Goal: Task Accomplishment & Management: Use online tool/utility

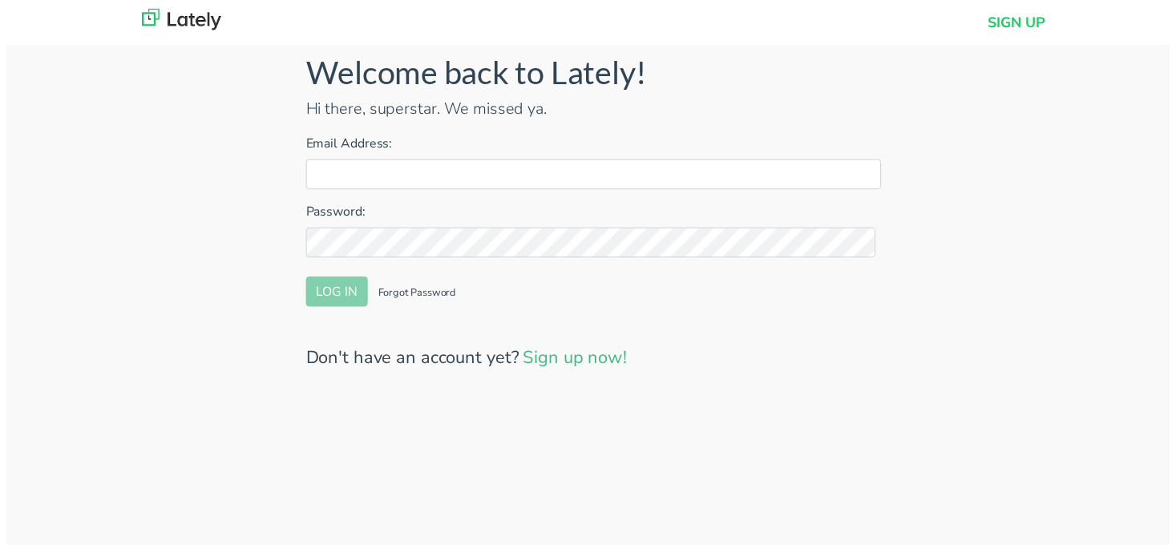
type input "[PERSON_NAME][EMAIL_ADDRESS][DOMAIN_NAME]"
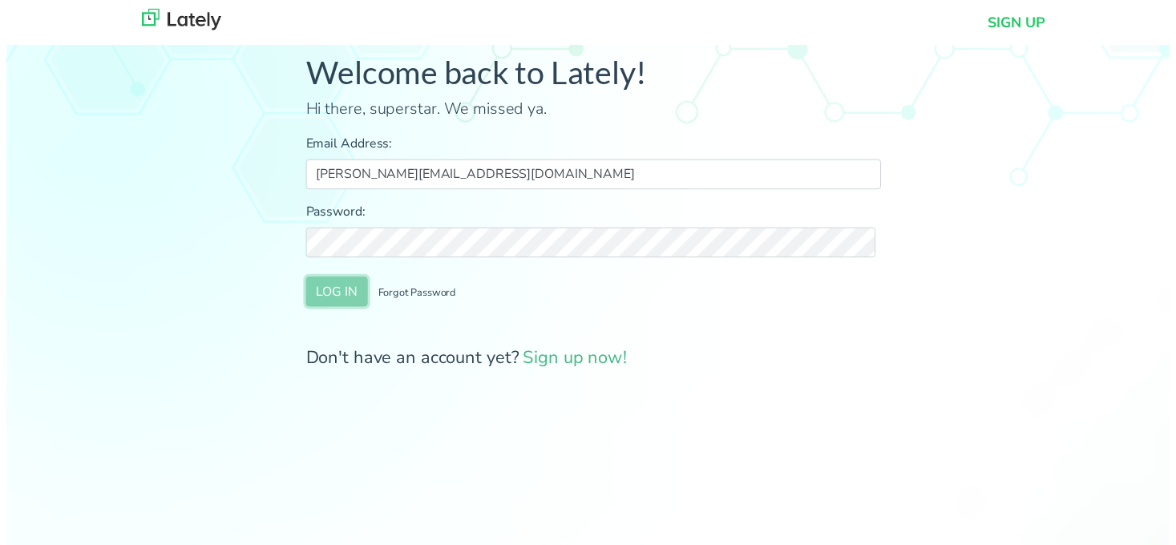
click at [341, 298] on button "LOG IN" at bounding box center [334, 295] width 63 height 30
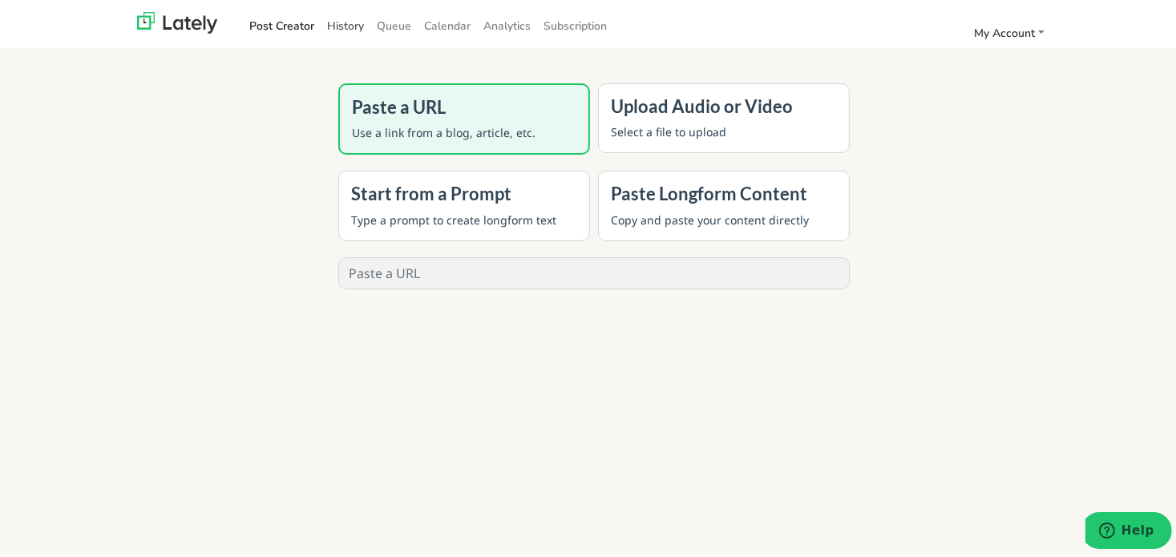
click at [327, 26] on link "History" at bounding box center [346, 23] width 50 height 26
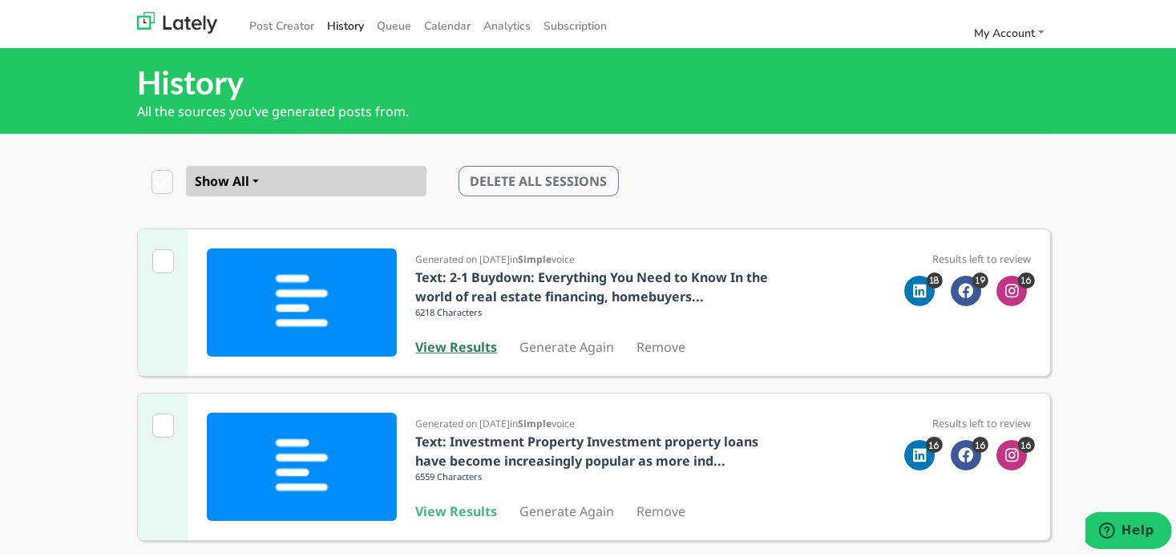
click at [475, 342] on b "View Results" at bounding box center [457, 344] width 82 height 18
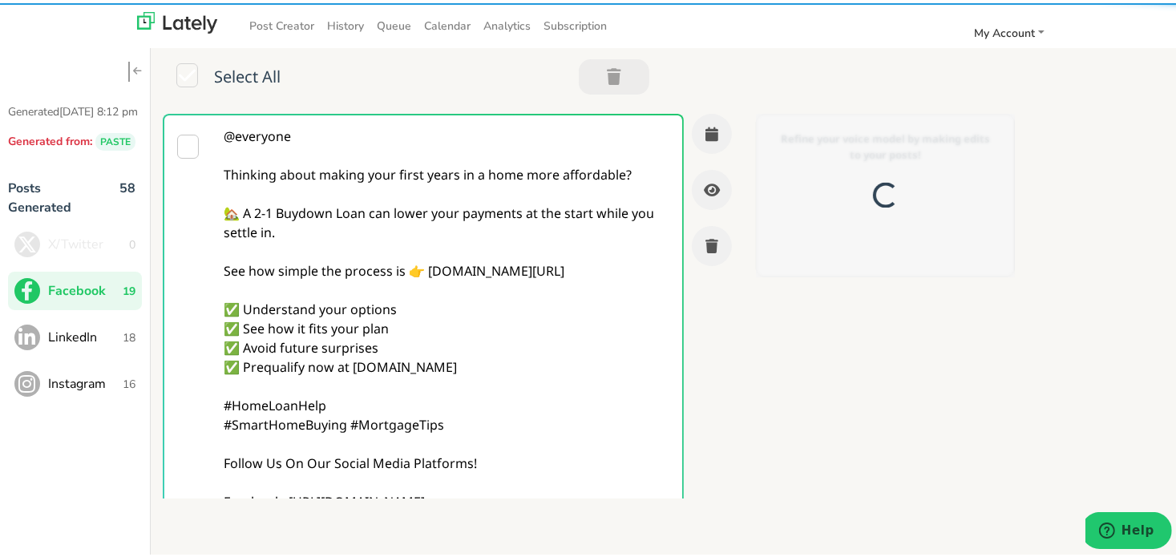
click at [475, 342] on textarea "@everyone Thinking about making your first years in a home more affordable? 🏡 A…" at bounding box center [446, 354] width 469 height 484
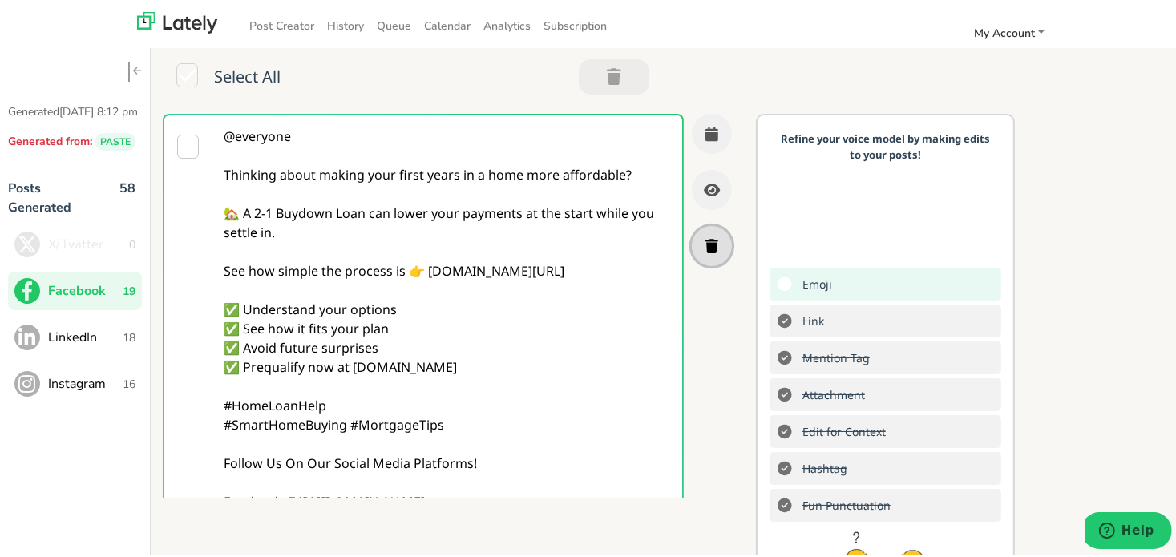
click at [692, 253] on button "button" at bounding box center [712, 243] width 40 height 40
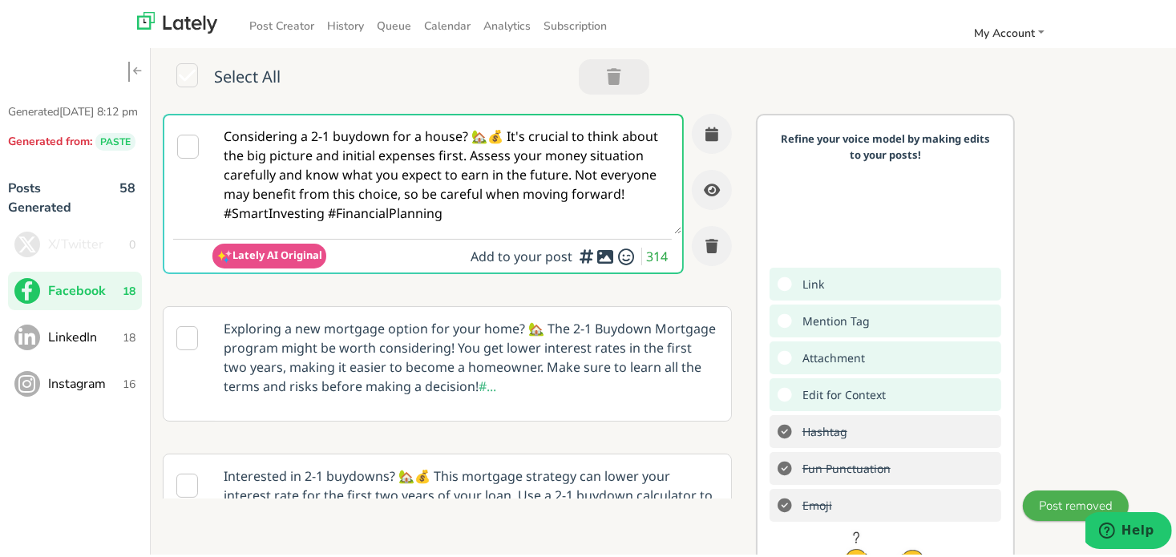
click at [511, 147] on textarea "Considering a 2-1 buydown for a house? 🏡💰 It's crucial to think about the big p…" at bounding box center [446, 171] width 469 height 119
click at [368, 168] on textarea "Considering a 2-1 buydown for a house? 🏡💰 It's crucial to think about the big p…" at bounding box center [446, 171] width 469 height 119
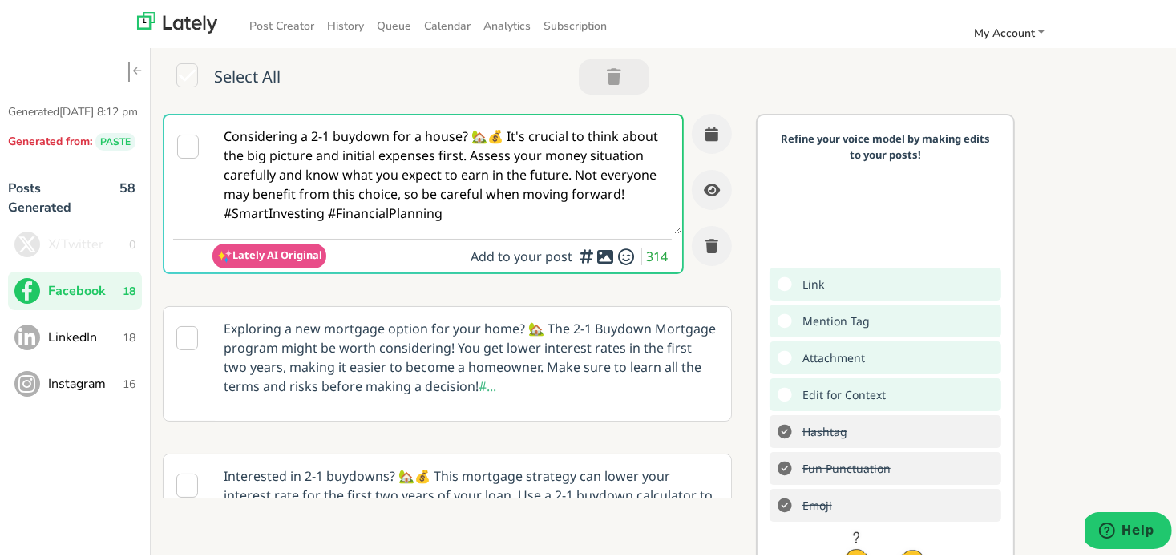
click at [368, 168] on textarea "Considering a 2-1 buydown for a house? 🏡💰 It's crucial to think about the big p…" at bounding box center [446, 171] width 469 height 119
click at [548, 192] on textarea "Considering a 2-1 buydown for a house? 🏡💰 It's crucial to think about the big p…" at bounding box center [446, 171] width 469 height 119
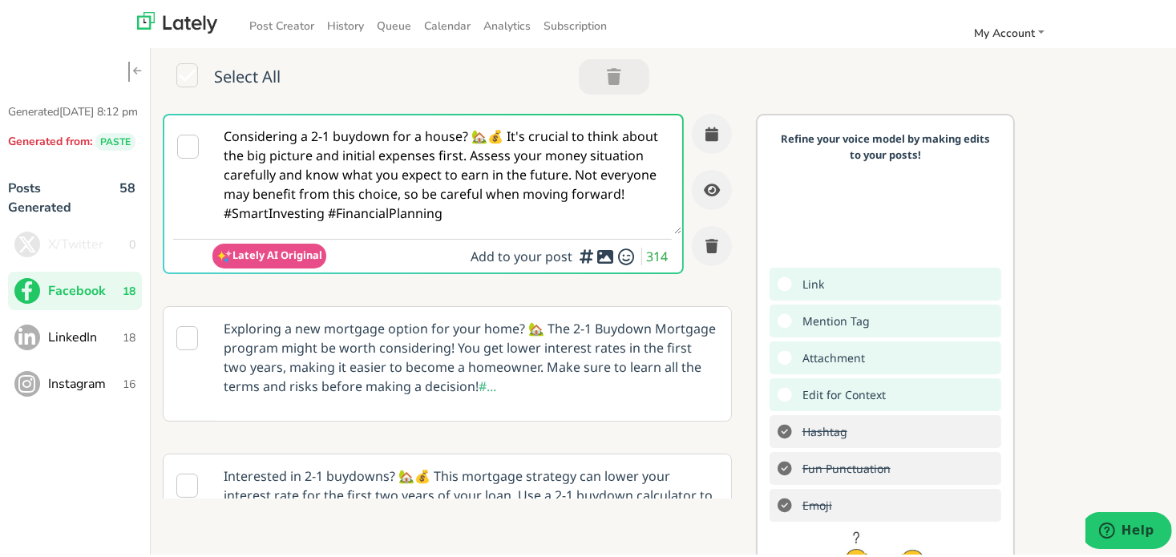
click at [548, 192] on textarea "Considering a 2-1 buydown for a house? 🏡💰 It's crucial to think about the big p…" at bounding box center [446, 171] width 469 height 119
paste textarea ""💭 Confused about how long bank statement mortgages actually take to fund? Don’…"
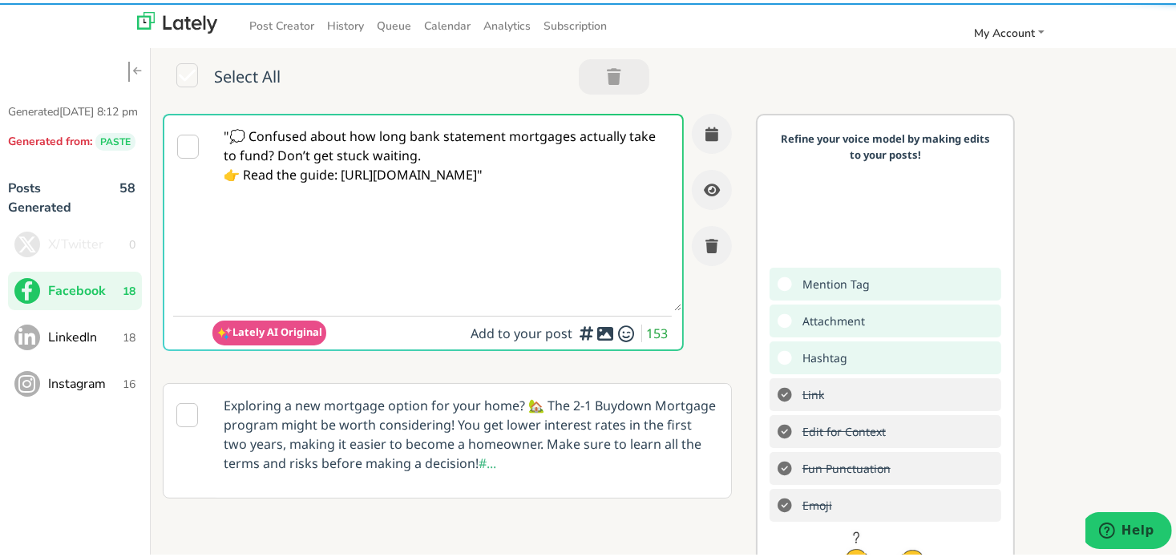
click at [229, 134] on textarea ""💭 Confused about how long bank statement mortgages actually take to fund? Don’…" at bounding box center [446, 210] width 469 height 196
click at [449, 157] on textarea "💭 Confused about how long bank statement mortgages actually take to fund? Don’t…" at bounding box center [446, 210] width 469 height 196
click at [279, 153] on textarea "💭 Confused about how long bank statement mortgages actually take to fund? Don’t…" at bounding box center [446, 210] width 469 height 196
click at [277, 154] on textarea "💭 Confused about how long bank statement mortgages actually take to fund? Don’t…" at bounding box center [446, 210] width 469 height 196
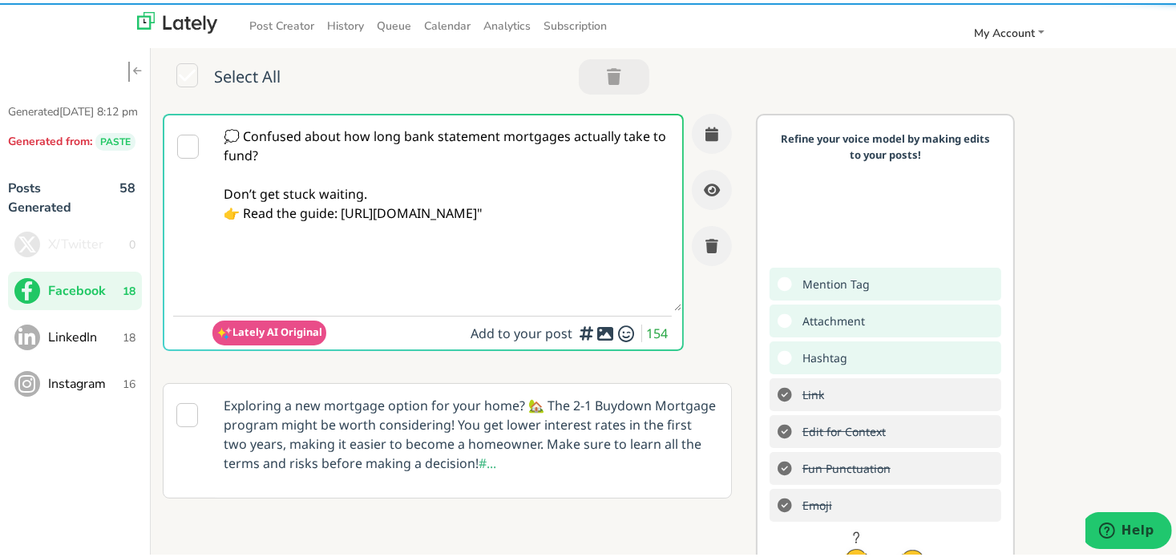
click at [383, 191] on textarea "💭 Confused about how long bank statement mortgages actually take to fund? Don’t…" at bounding box center [446, 210] width 469 height 196
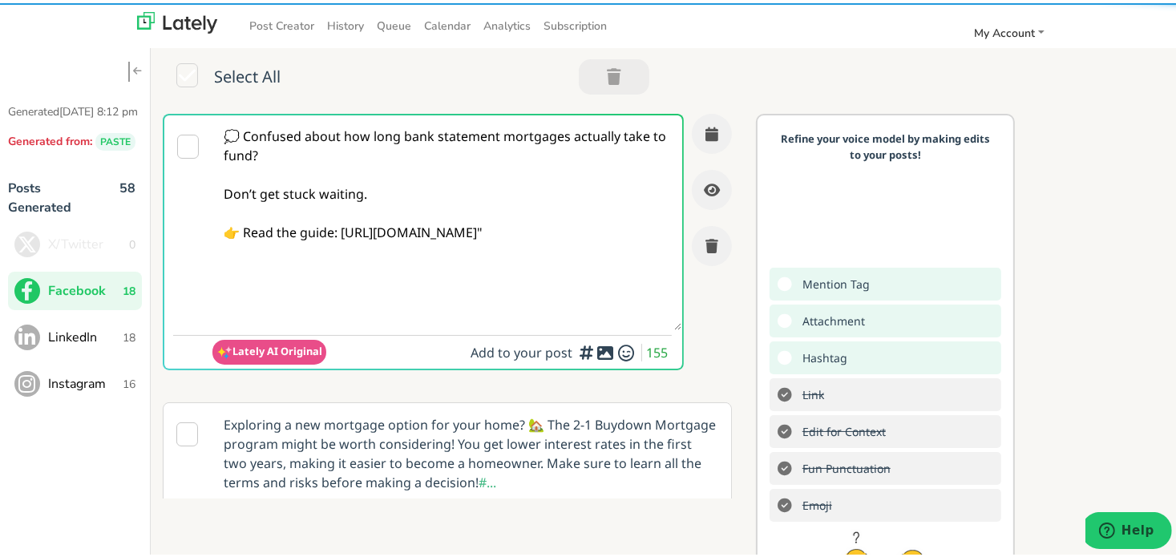
click at [342, 225] on textarea "💭 Confused about how long bank statement mortgages actually take to fund? Don’t…" at bounding box center [446, 219] width 469 height 215
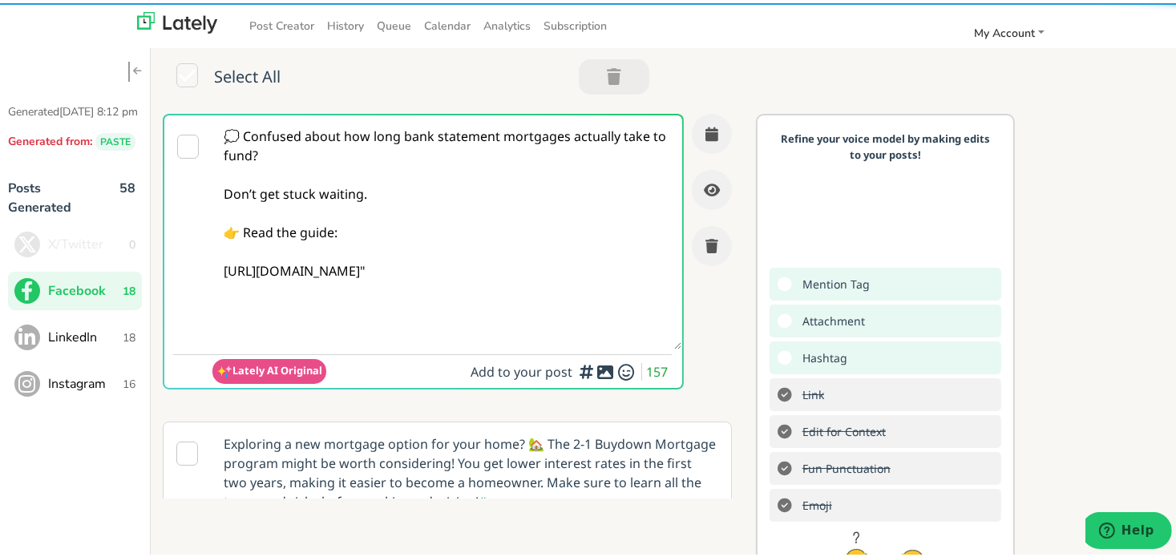
click at [535, 285] on textarea "💭 Confused about how long bank statement mortgages actually take to fund? Don’t…" at bounding box center [446, 229] width 469 height 234
click at [521, 287] on textarea "💭 Confused about how long bank statement mortgages actually take to fund? Don’t…" at bounding box center [446, 229] width 469 height 234
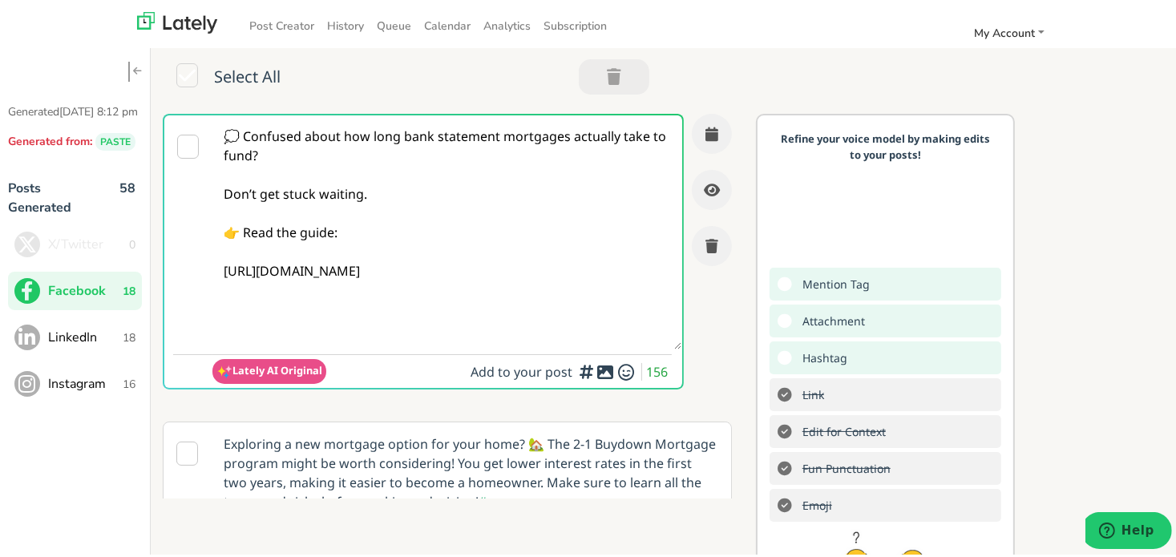
type textarea "💭 Confused about how long bank statement mortgages actually take to fund? Don’t…"
click at [699, 134] on button "button" at bounding box center [712, 131] width 40 height 40
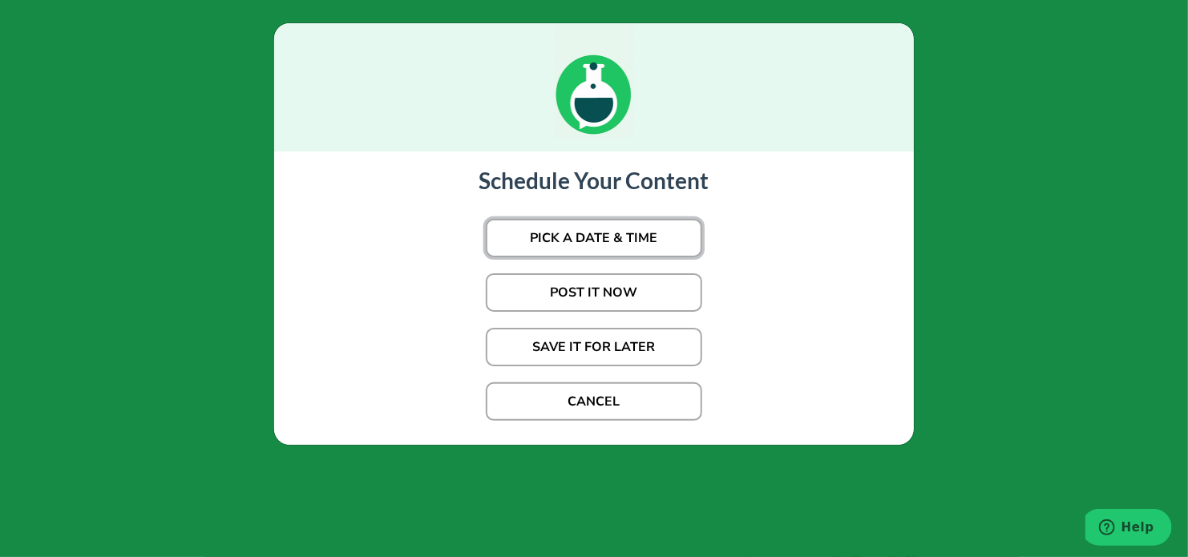
click at [595, 236] on button "PICK A DATE & TIME" at bounding box center [594, 238] width 216 height 38
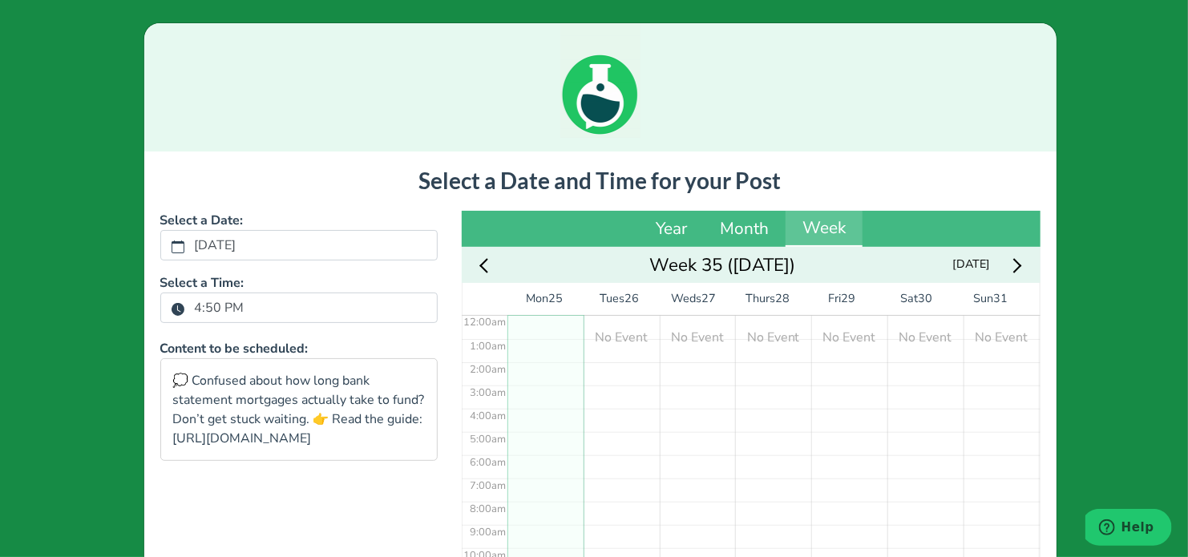
click at [185, 300] on label "4:50 PM" at bounding box center [219, 307] width 69 height 27
click at [180, 300] on button "4:50 PM" at bounding box center [178, 308] width 14 height 21
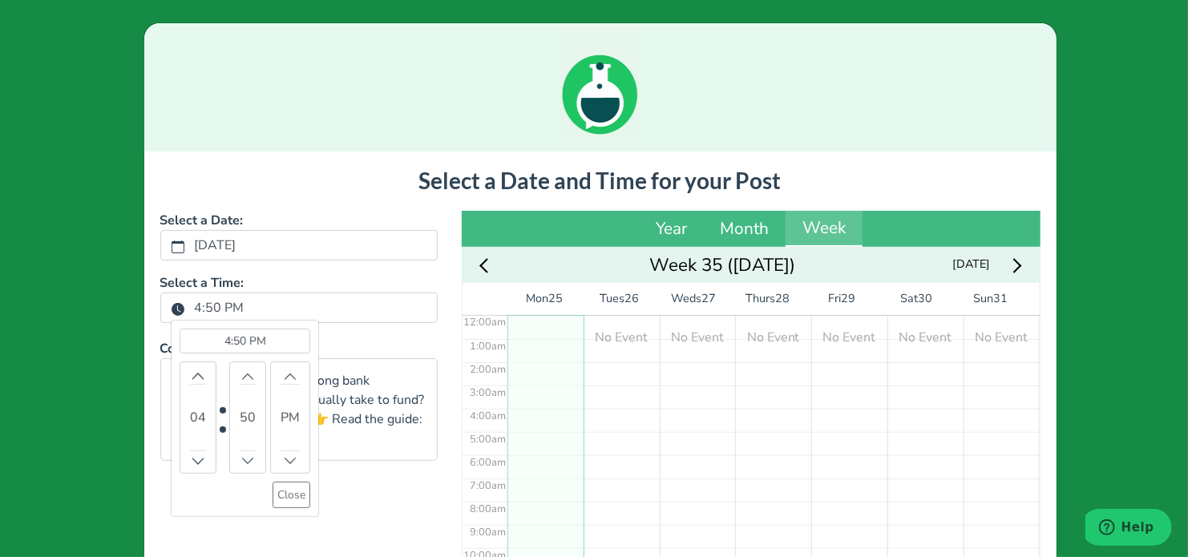
click at [173, 311] on icon "clock fill" at bounding box center [178, 309] width 13 height 13
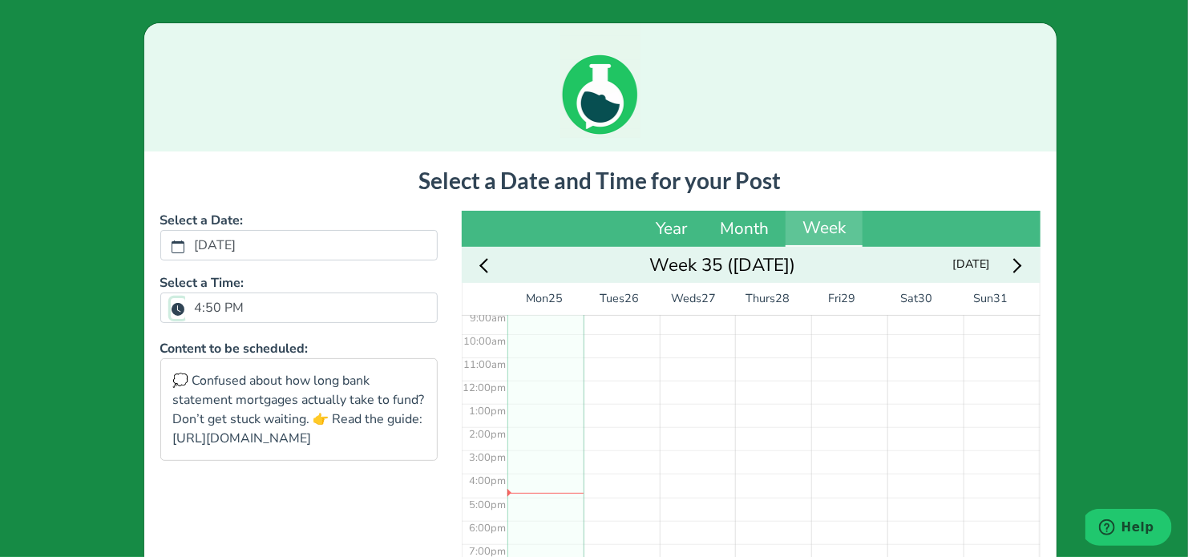
scroll to position [223, 0]
click at [173, 312] on icon "clock fill" at bounding box center [178, 309] width 13 height 13
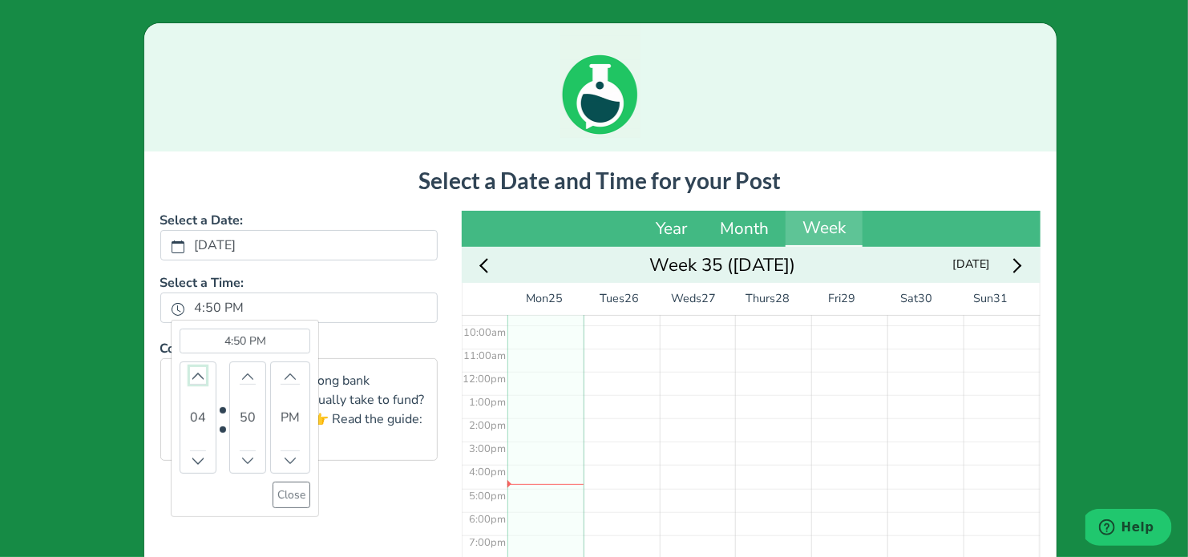
click at [190, 368] on button "Increment" at bounding box center [198, 375] width 16 height 17
click at [241, 410] on bdi "50" at bounding box center [248, 417] width 16 height 19
click at [242, 378] on icon "chevron up" at bounding box center [247, 375] width 11 height 11
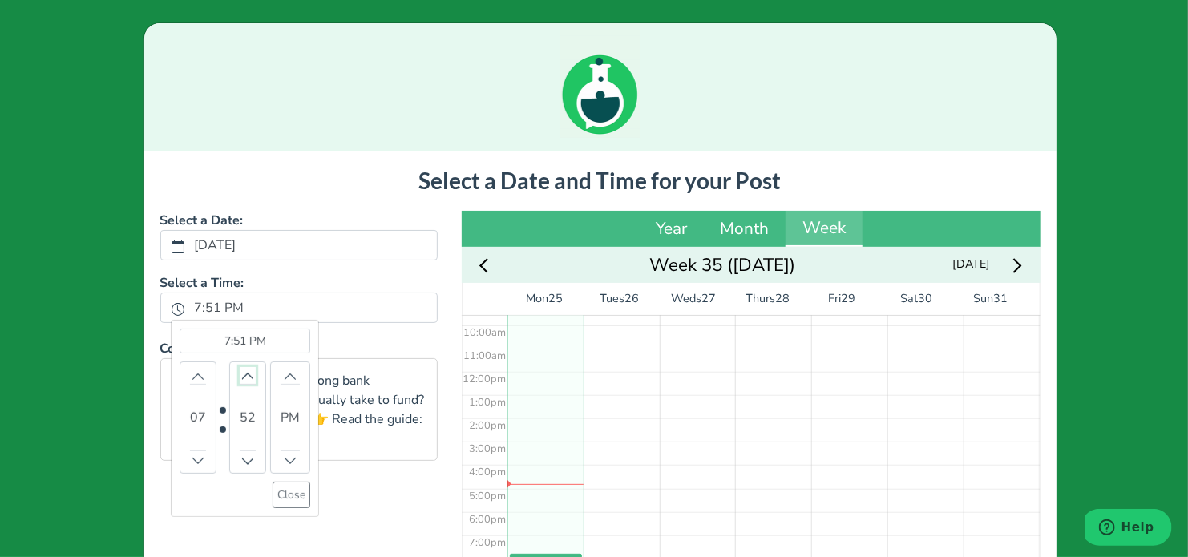
click at [242, 378] on icon "chevron up" at bounding box center [247, 375] width 11 height 11
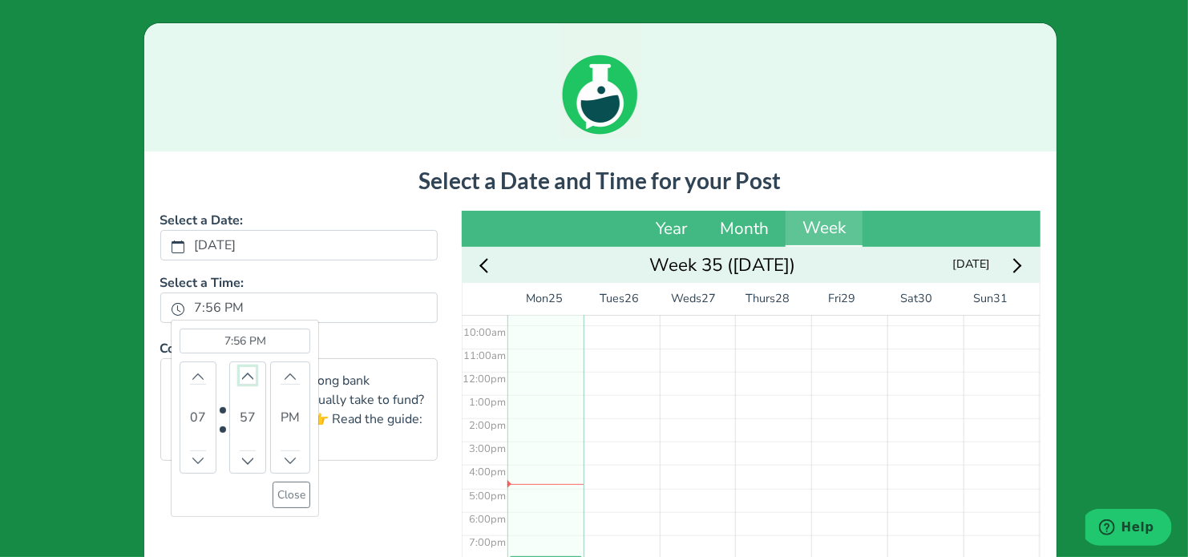
click at [242, 378] on icon "chevron up" at bounding box center [247, 375] width 11 height 11
click at [276, 498] on button "Close" at bounding box center [292, 495] width 38 height 26
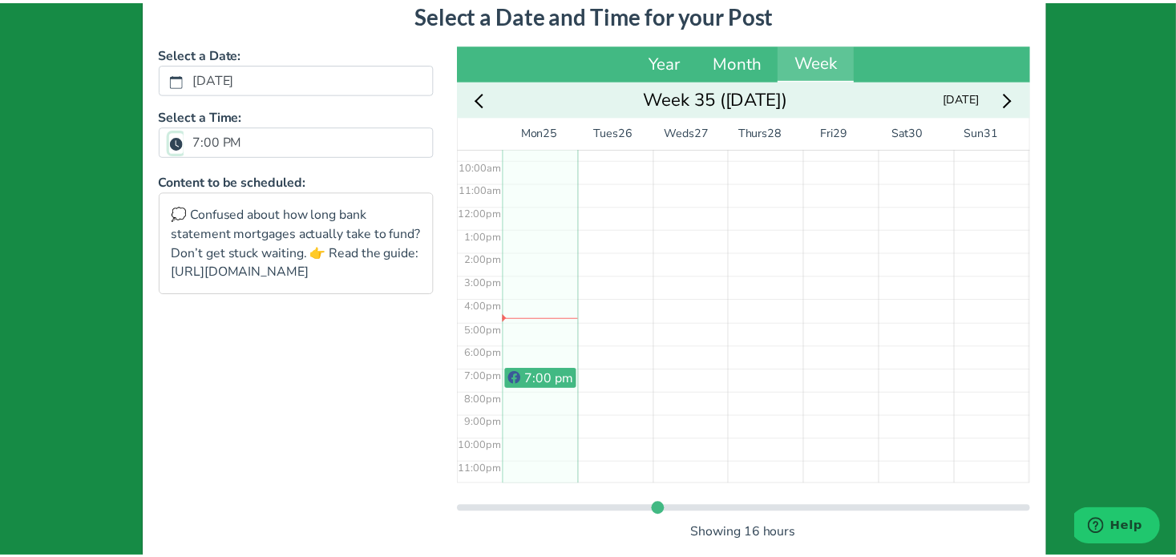
scroll to position [254, 0]
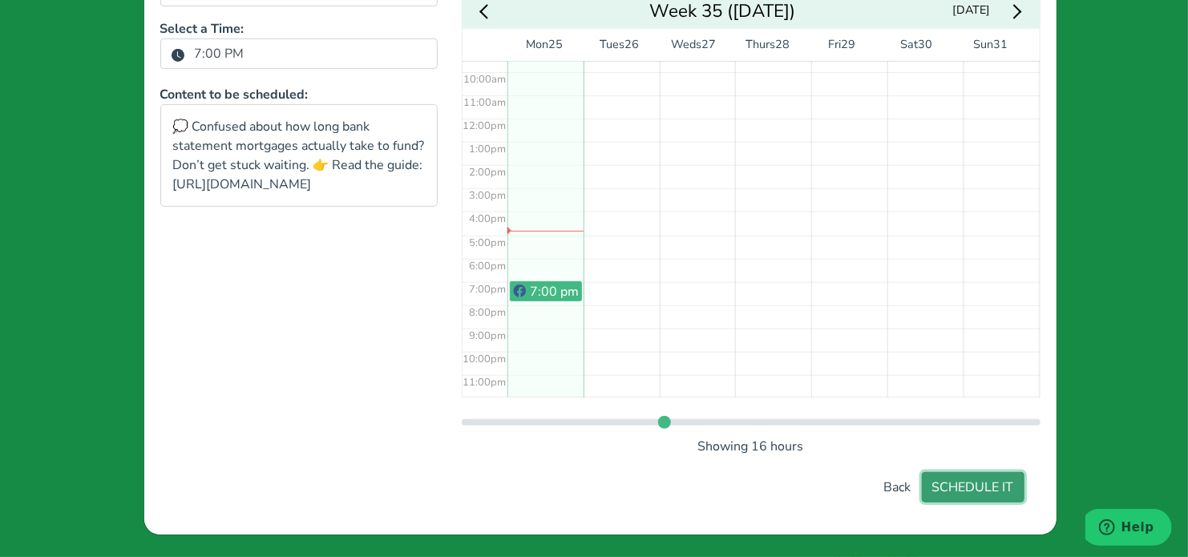
click at [978, 491] on button "SCHEDULE IT" at bounding box center [973, 487] width 103 height 30
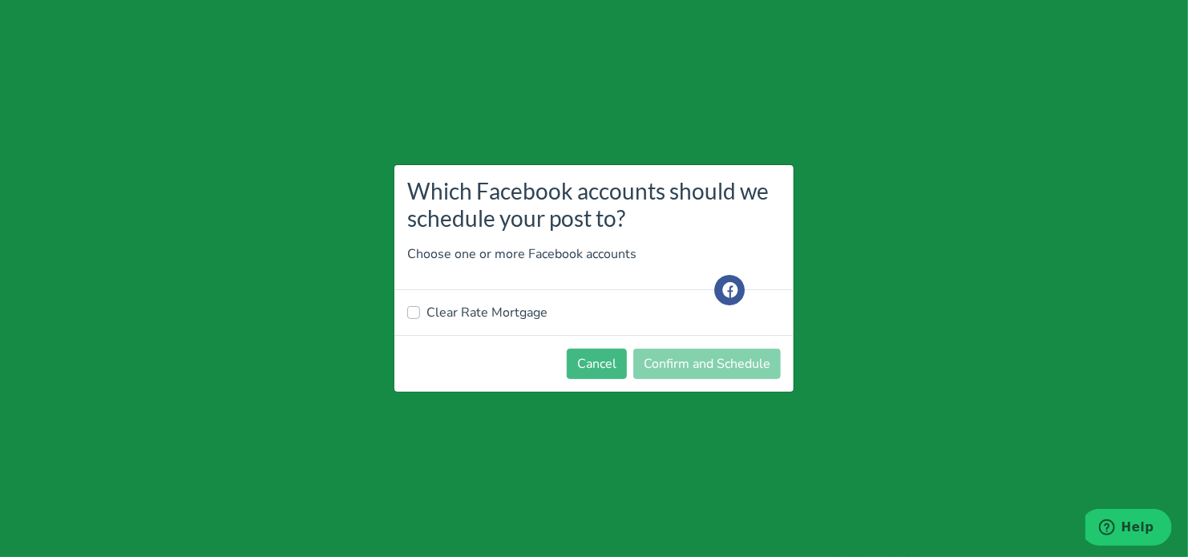
click at [520, 313] on label "Clear Rate Mortgage" at bounding box center [486, 312] width 121 height 19
click at [420, 313] on input "Clear Rate Mortgage" at bounding box center [413, 311] width 13 height 16
checkbox input "true"
click at [741, 358] on button "Confirm and Schedule" at bounding box center [706, 364] width 147 height 30
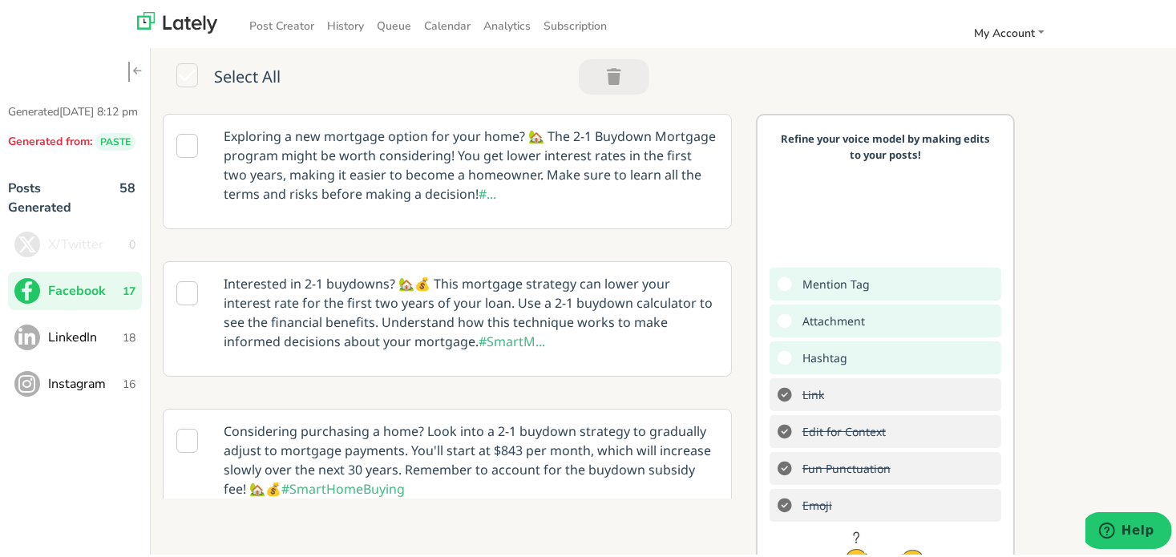
click at [115, 344] on span "LinkedIn" at bounding box center [85, 334] width 75 height 19
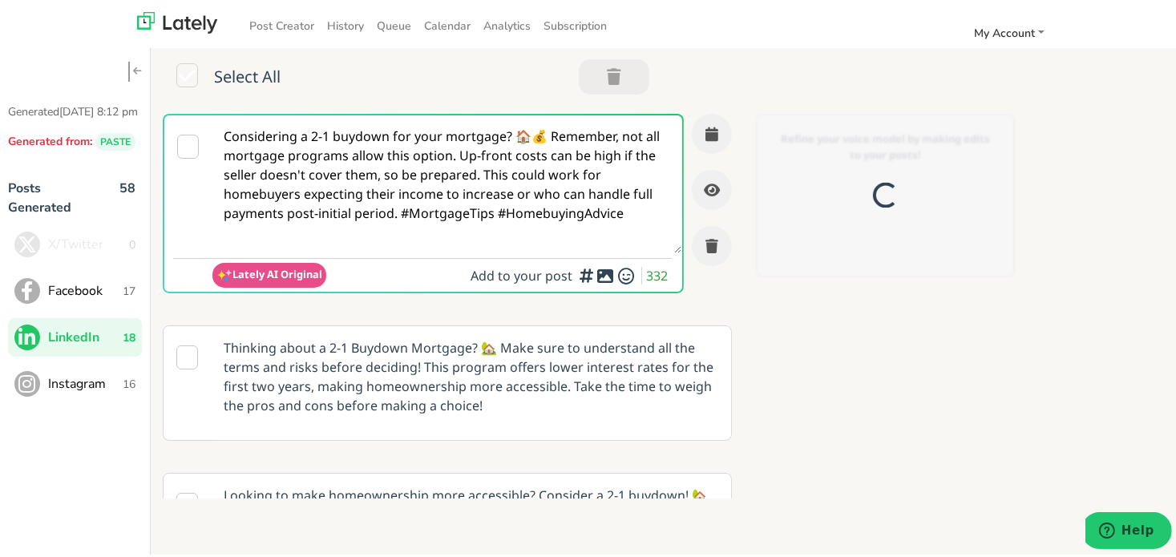
scroll to position [0, 0]
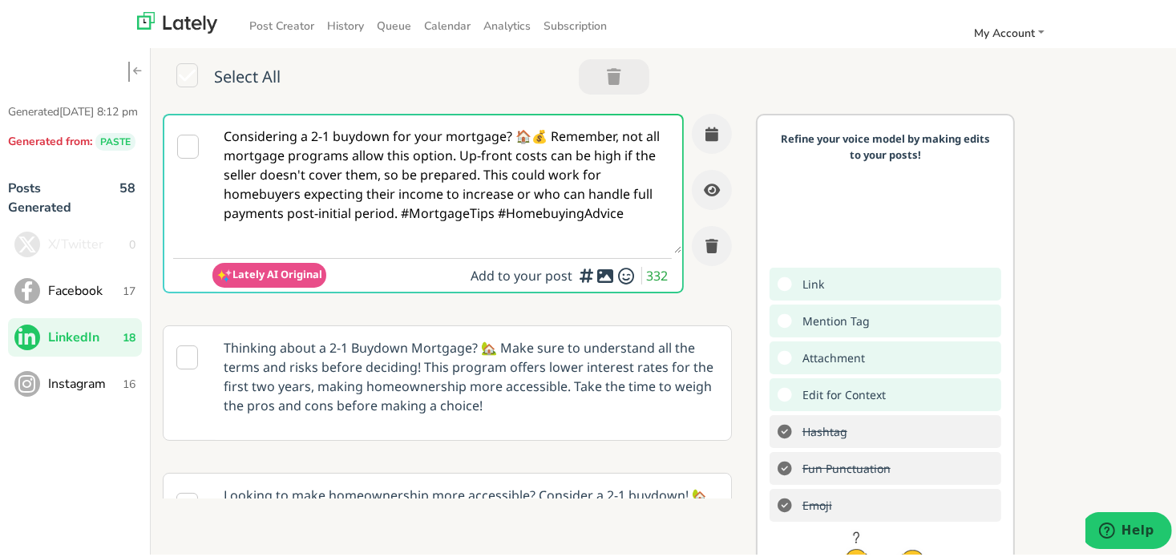
click at [439, 138] on textarea "Considering a 2-1 buydown for your mortgage? 🏠💰 Remember, not all mortgage prog…" at bounding box center [446, 181] width 469 height 138
paste textarea ""Many first-time buyers face delays because they don’t know the funding timelin…"
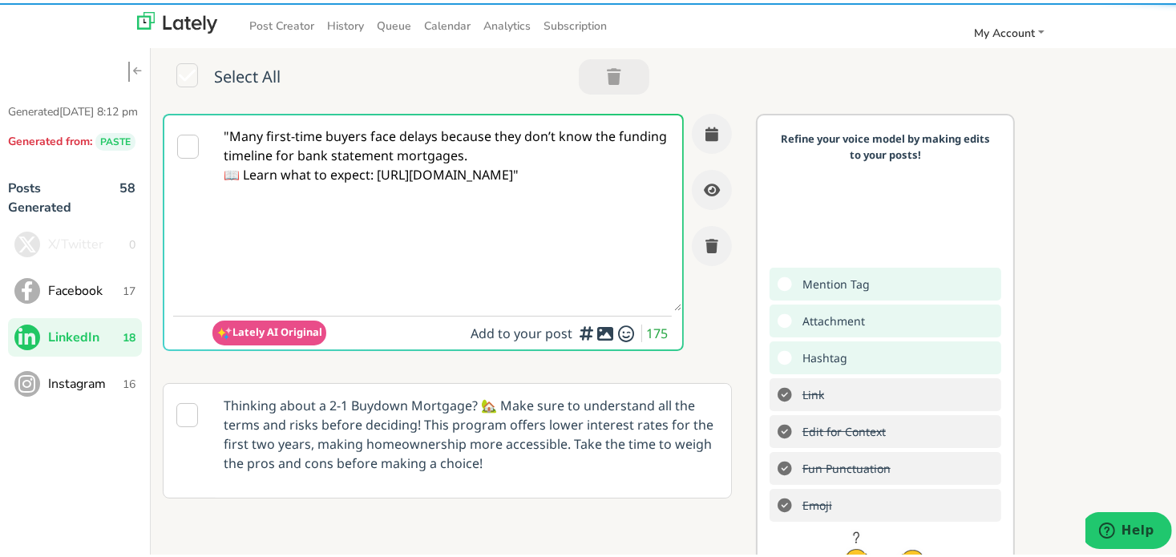
click at [228, 137] on textarea ""Many first-time buyers face delays because they don’t know the funding timelin…" at bounding box center [446, 210] width 469 height 196
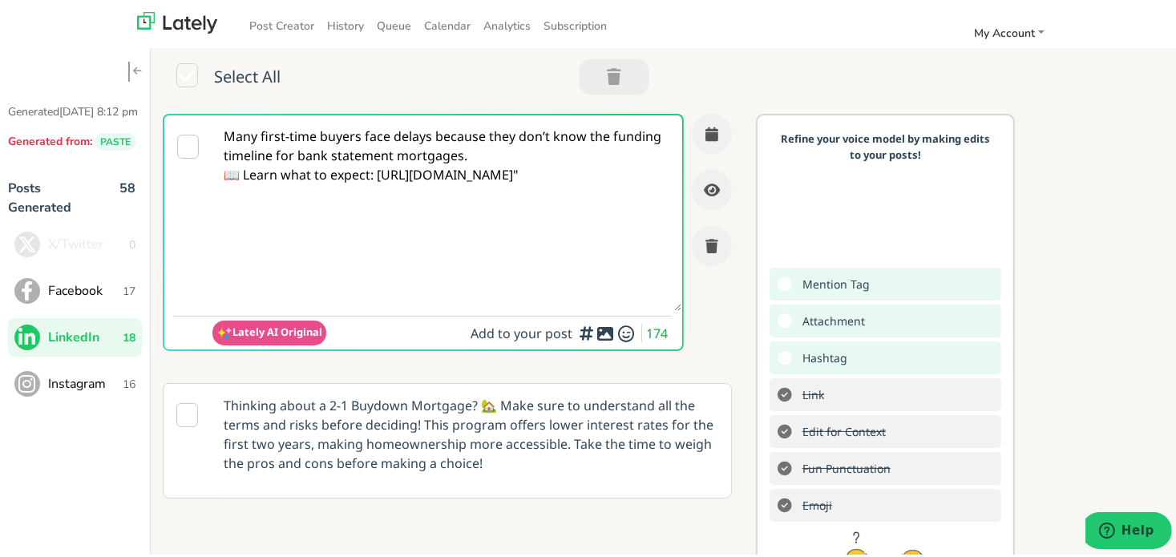
drag, startPoint x: 537, startPoint y: 149, endPoint x: 380, endPoint y: 192, distance: 162.8
click at [538, 149] on textarea "Many first-time buyers face delays because they don’t know the funding timeline…" at bounding box center [446, 210] width 469 height 196
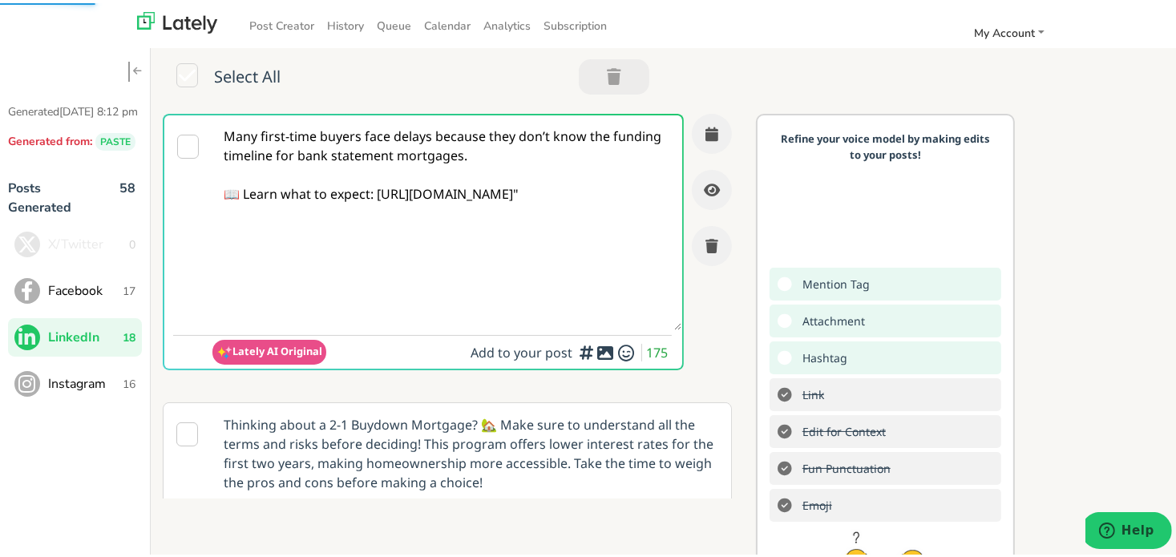
click at [385, 190] on textarea "Many first-time buyers face delays because they don’t know the funding timeline…" at bounding box center [446, 219] width 469 height 215
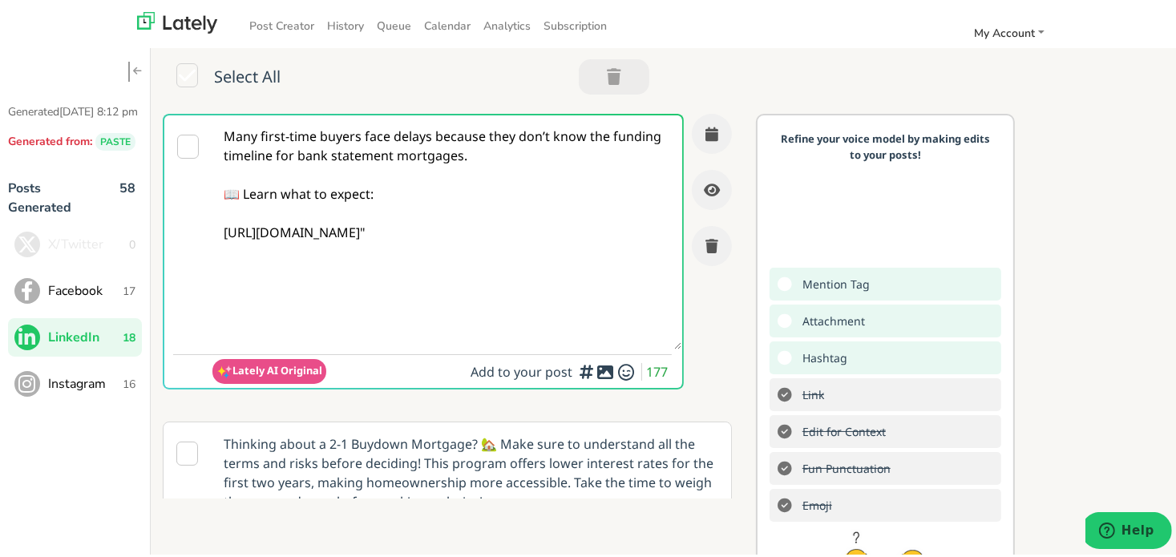
click at [402, 317] on textarea "Many first-time buyers face delays because they don’t know the funding timeline…" at bounding box center [446, 229] width 469 height 234
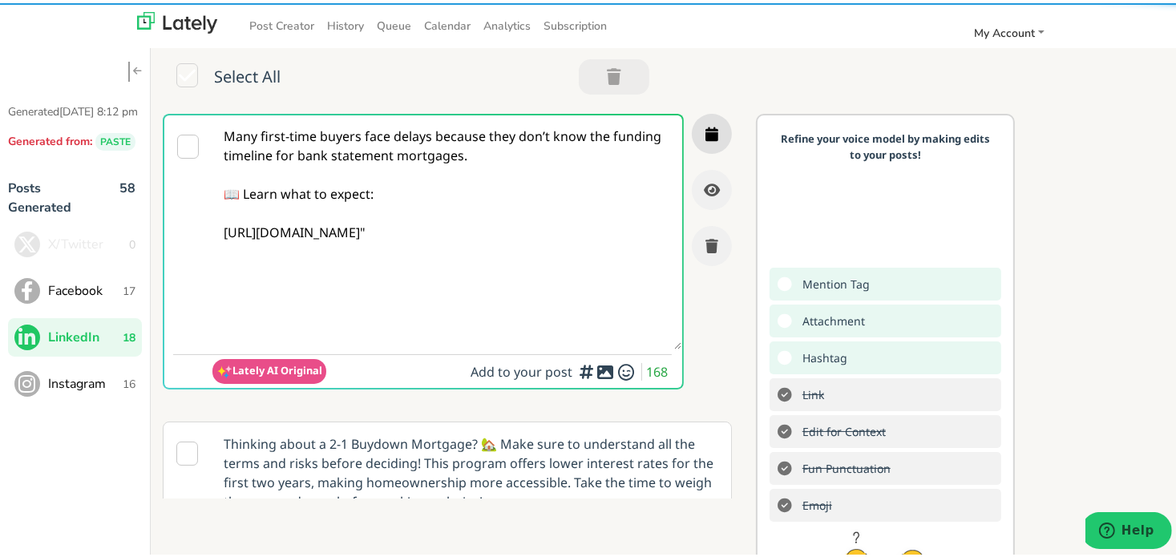
type textarea "Many first-time buyers face delays because they don’t know the funding timeline…"
click at [702, 135] on button "button" at bounding box center [712, 131] width 40 height 40
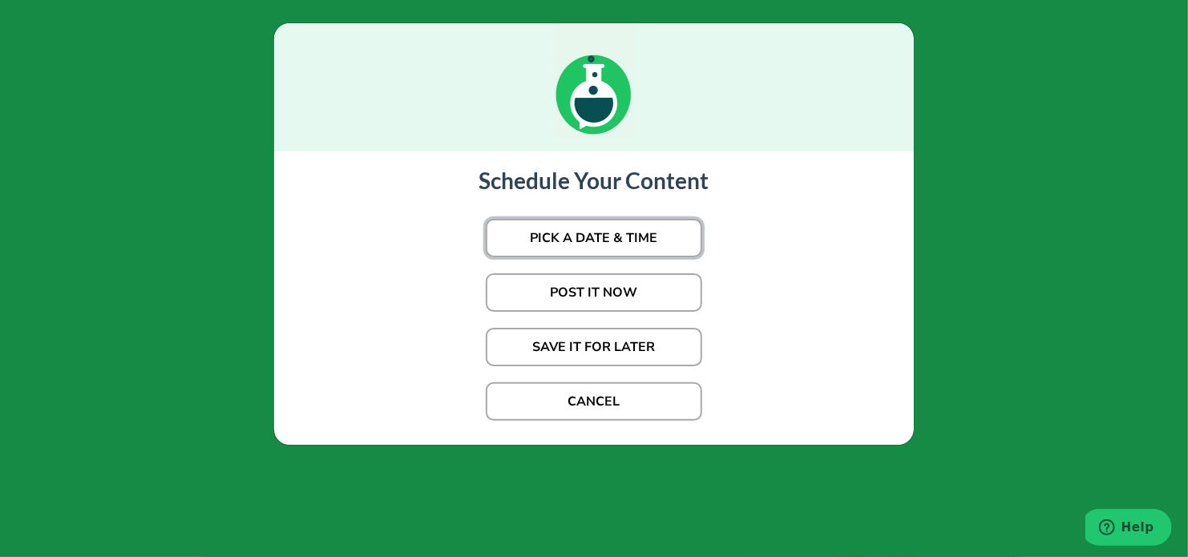
click at [574, 230] on button "PICK A DATE & TIME" at bounding box center [594, 238] width 216 height 38
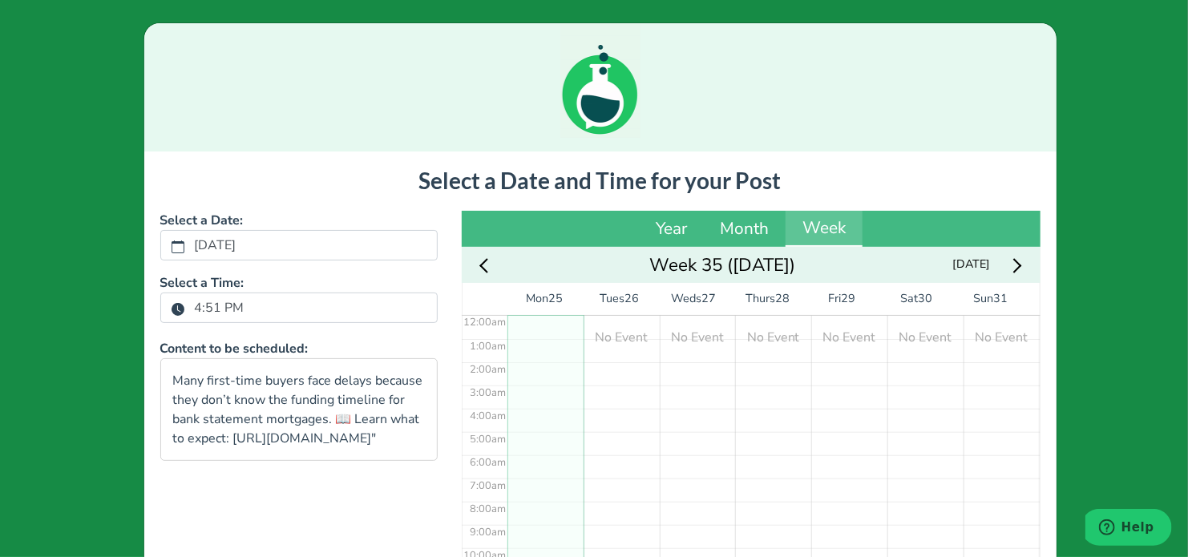
click at [173, 303] on icon "clock fill" at bounding box center [178, 309] width 13 height 13
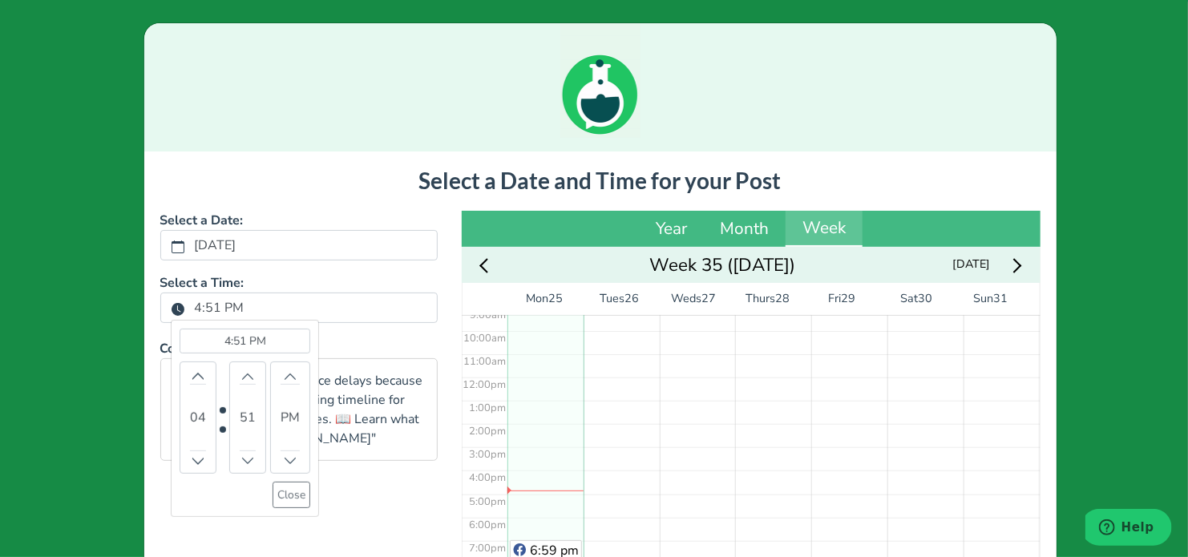
scroll to position [223, 0]
click at [190, 365] on div "04" at bounding box center [198, 418] width 37 height 112
click at [190, 367] on button "Increment" at bounding box center [198, 375] width 16 height 17
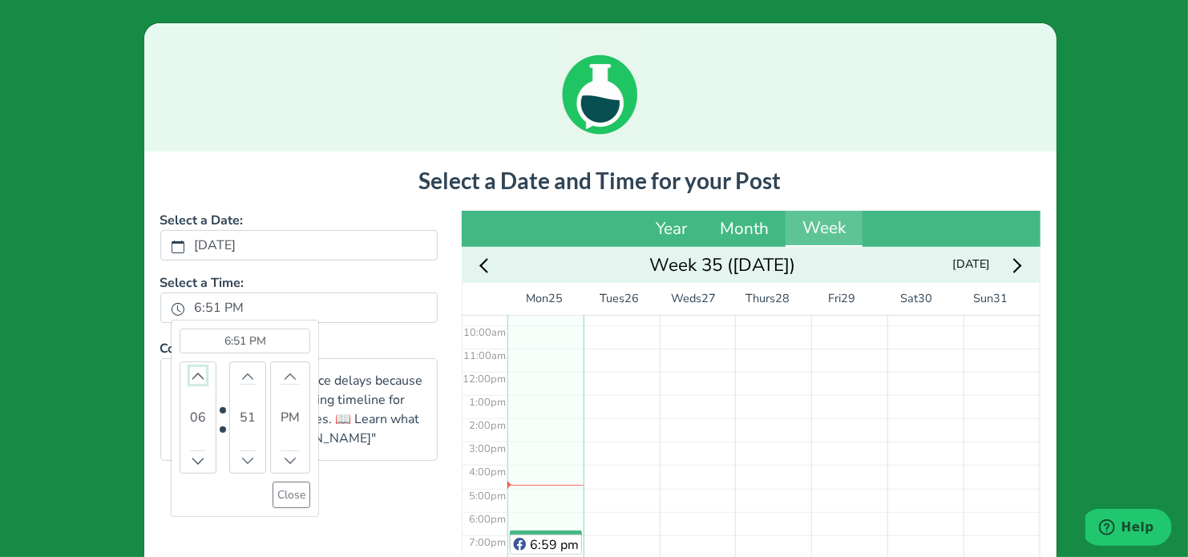
click at [190, 367] on button "Increment" at bounding box center [198, 375] width 16 height 17
click at [242, 376] on icon "chevron up" at bounding box center [247, 375] width 11 height 11
click at [242, 378] on icon "chevron up" at bounding box center [247, 375] width 11 height 11
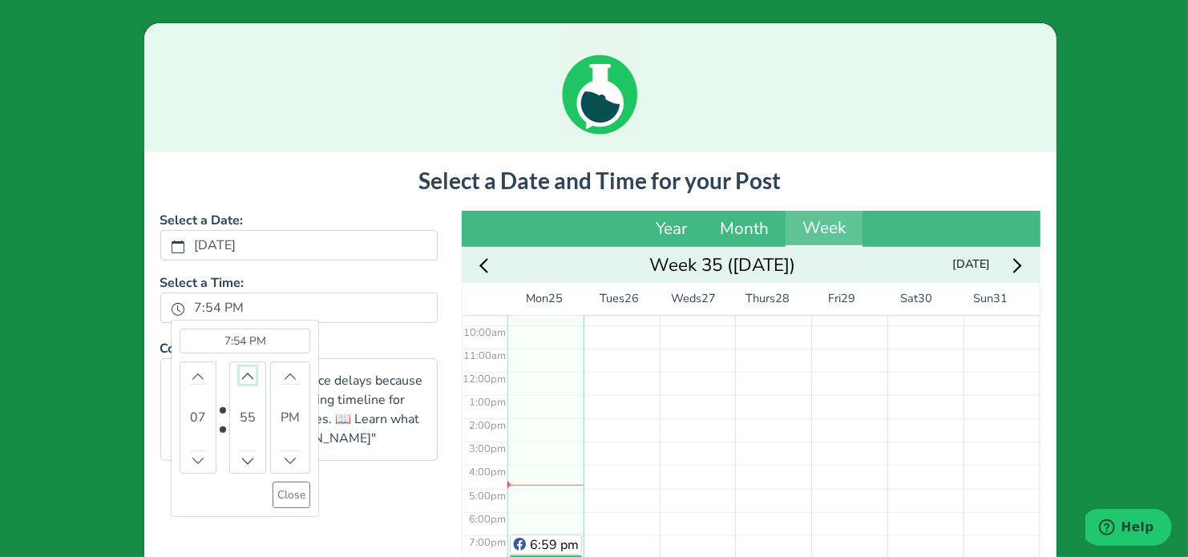
click at [242, 378] on icon "chevron up" at bounding box center [247, 375] width 11 height 11
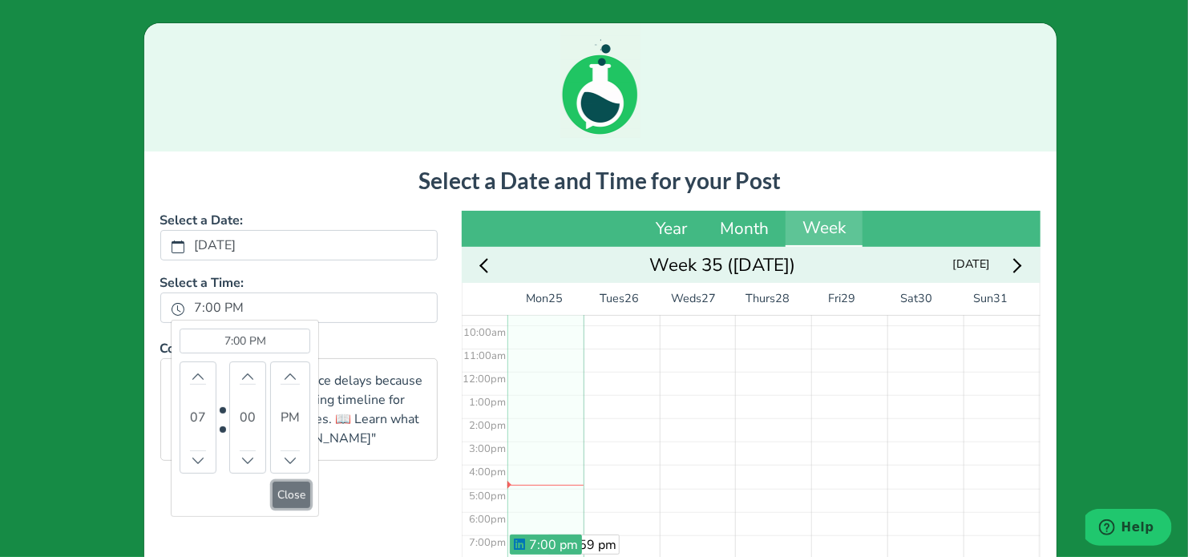
click at [291, 499] on button "Close" at bounding box center [292, 495] width 38 height 26
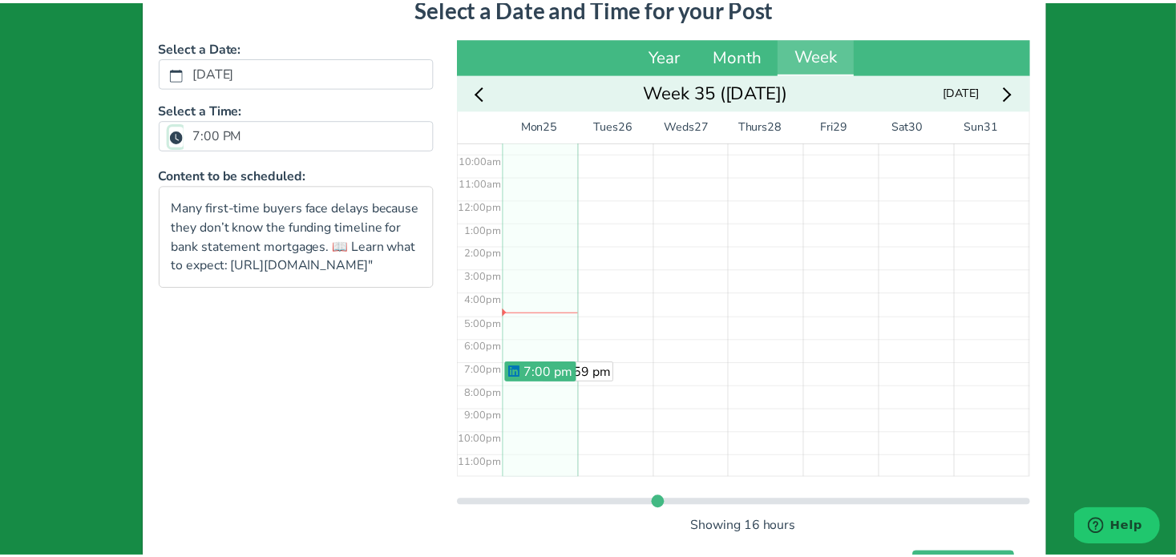
scroll to position [254, 0]
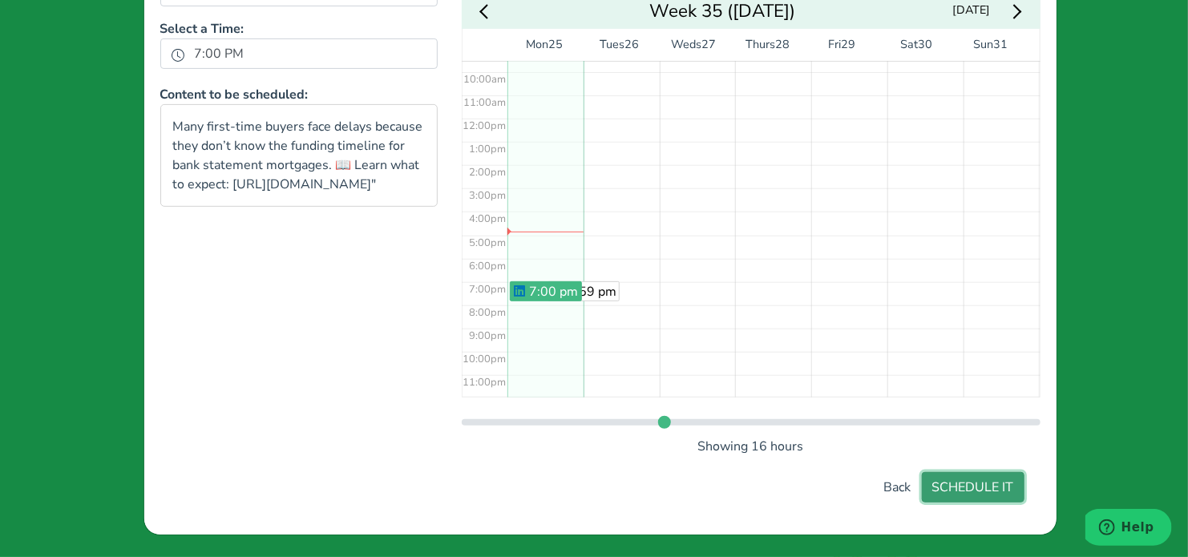
click at [936, 487] on button "SCHEDULE IT" at bounding box center [973, 487] width 103 height 30
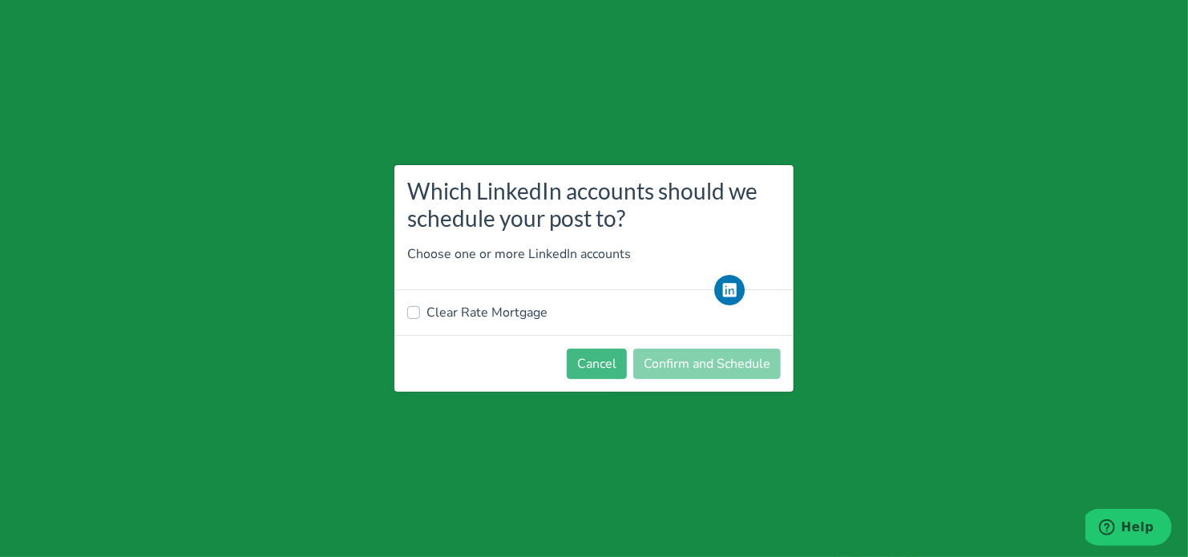
click at [446, 313] on label "Clear Rate Mortgage" at bounding box center [486, 312] width 121 height 19
click at [420, 313] on input "Clear Rate Mortgage" at bounding box center [413, 311] width 13 height 16
checkbox input "true"
click at [673, 358] on button "Confirm and Schedule" at bounding box center [706, 364] width 147 height 30
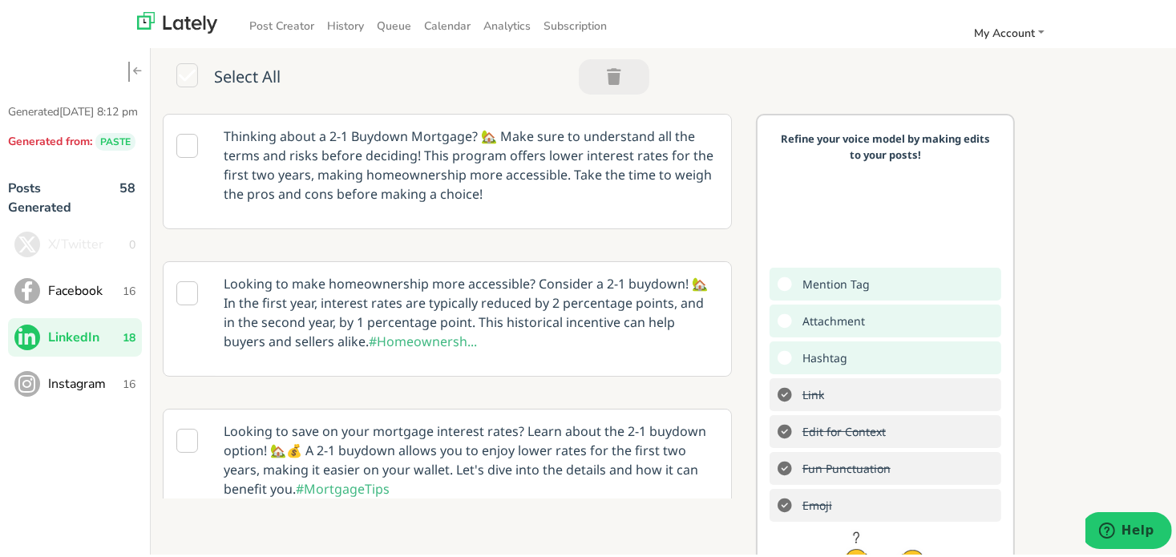
click at [119, 413] on div "Posts Generated 58 X/Twitter 0 Facebook 16 LinkedIn 18 Instagram 16" at bounding box center [75, 294] width 134 height 237
click at [109, 390] on span "Instagram" at bounding box center [85, 380] width 75 height 19
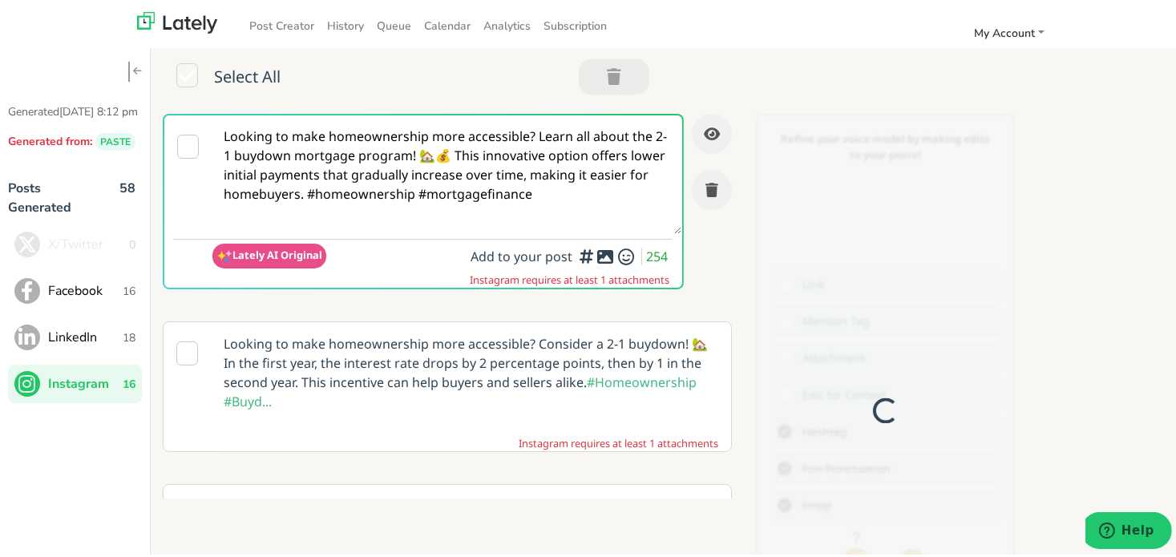
scroll to position [0, 0]
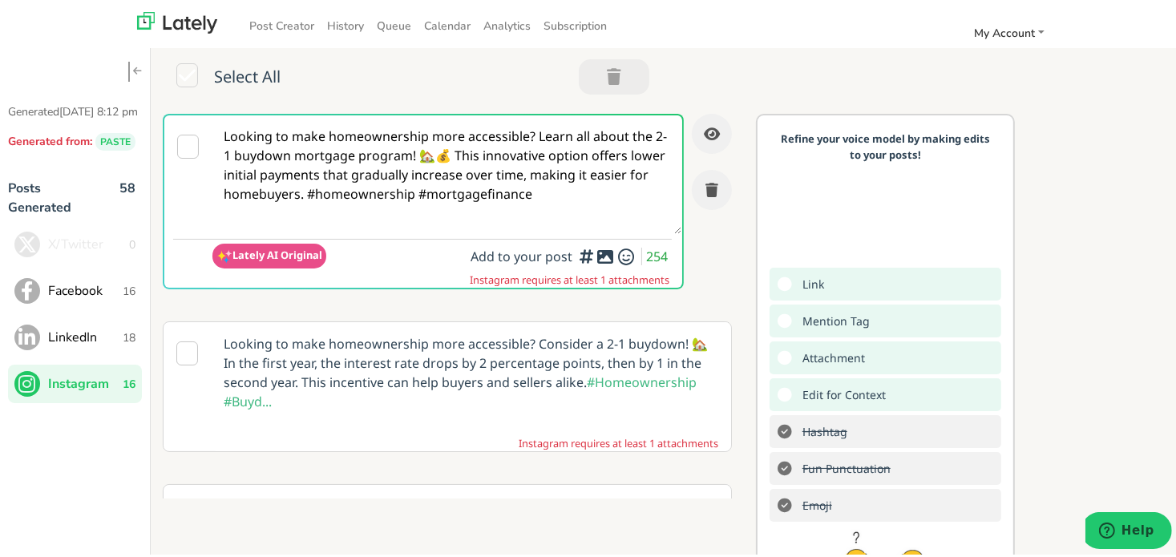
click at [324, 169] on textarea "Looking to make homeownership more accessible? Learn all about the 2-1 buydown …" at bounding box center [446, 171] width 469 height 119
paste textarea ""😩 Tired of the wait when applying for a bank statement mortgage? Find out how …"
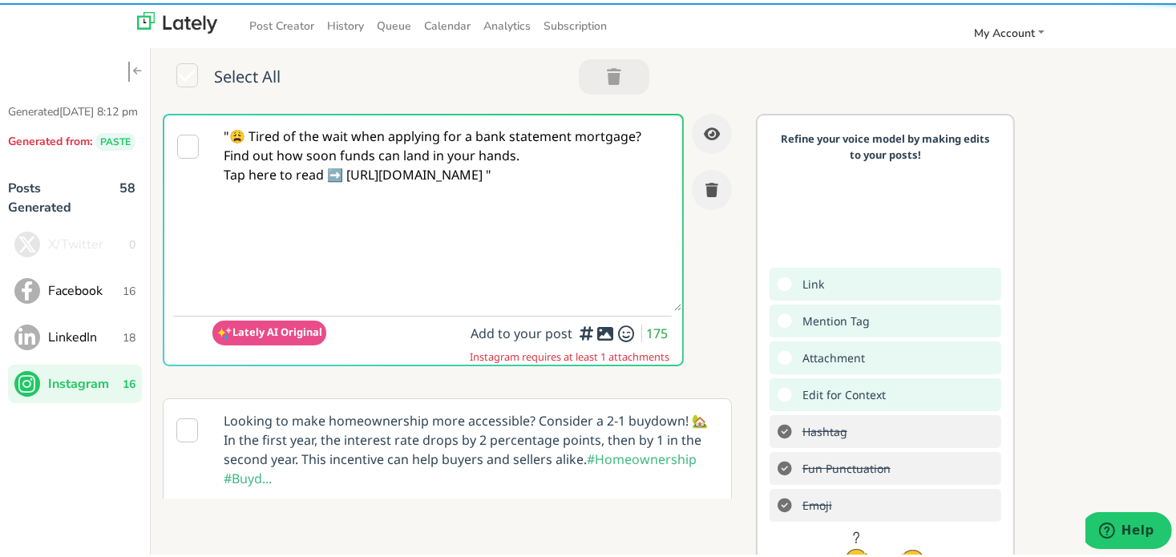
click at [232, 135] on textarea ""😩 Tired of the wait when applying for a bank statement mortgage? Find out how …" at bounding box center [446, 210] width 469 height 196
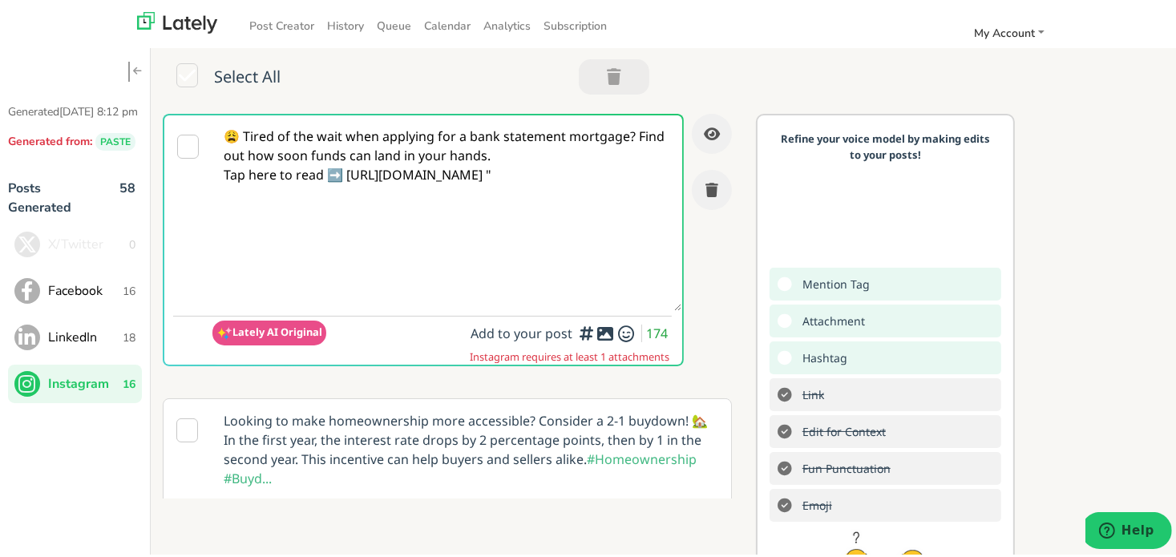
click at [640, 133] on textarea "😩 Tired of the wait when applying for a bank statement mortgage? Find out how s…" at bounding box center [446, 210] width 469 height 196
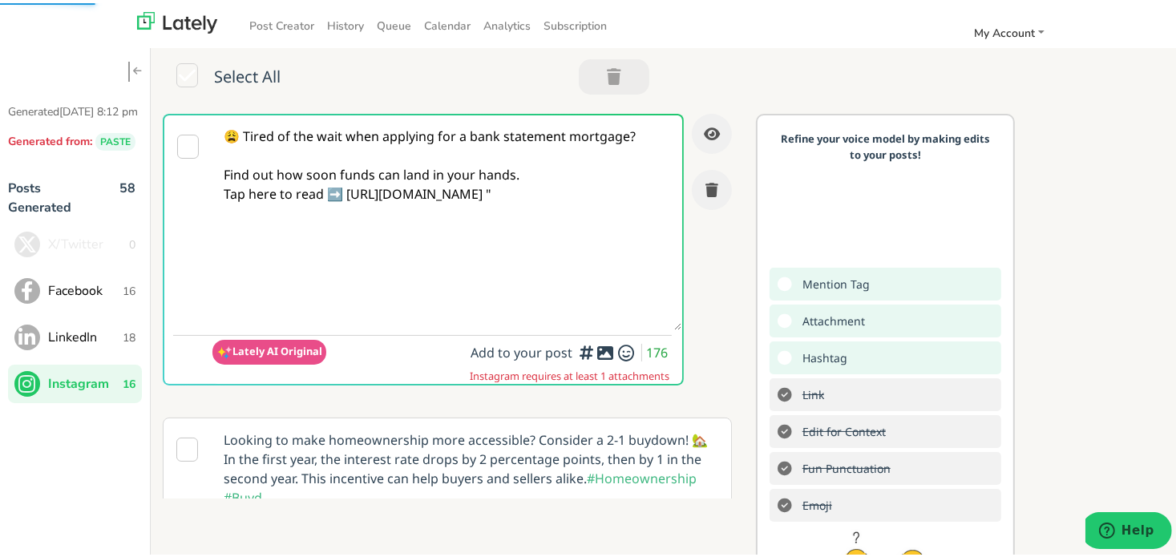
click at [504, 176] on textarea "😩 Tired of the wait when applying for a bank statement mortgage? Find out how s…" at bounding box center [446, 219] width 469 height 215
click at [528, 171] on textarea "😩 Tired of the wait when applying for a bank statement mortgage? Find out how s…" at bounding box center [446, 219] width 469 height 215
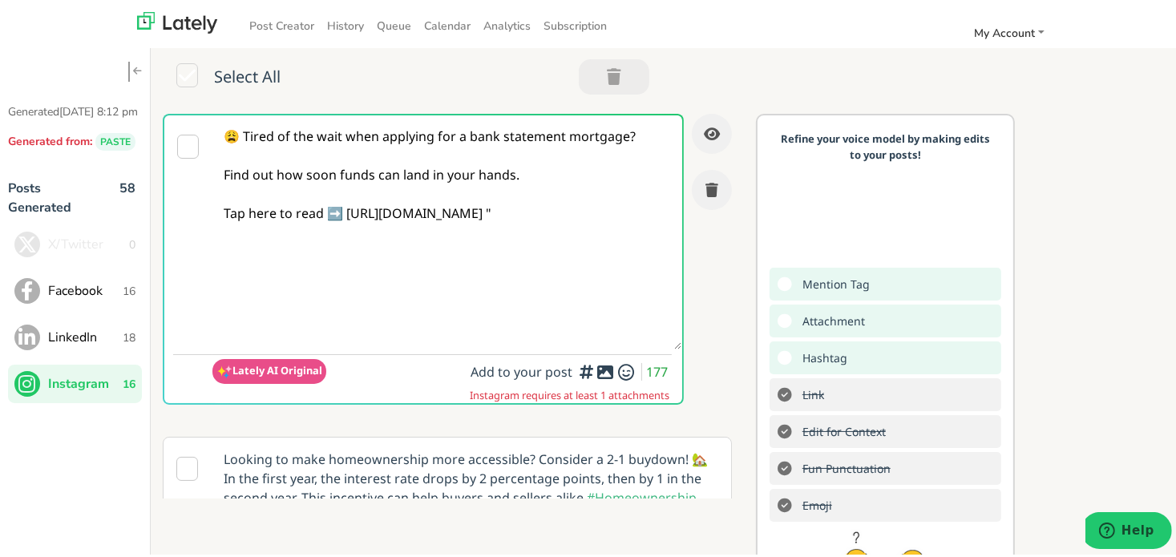
click at [328, 247] on textarea "😩 Tired of the wait when applying for a bank statement mortgage? Find out how s…" at bounding box center [446, 229] width 469 height 234
click at [228, 224] on textarea "😩 Tired of the wait when applying for a bank statement mortgage? Find out how s…" at bounding box center [446, 229] width 469 height 234
click at [564, 296] on textarea "😩 Tired of the wait when applying for a bank statement mortgage? Find out how s…" at bounding box center [446, 229] width 469 height 234
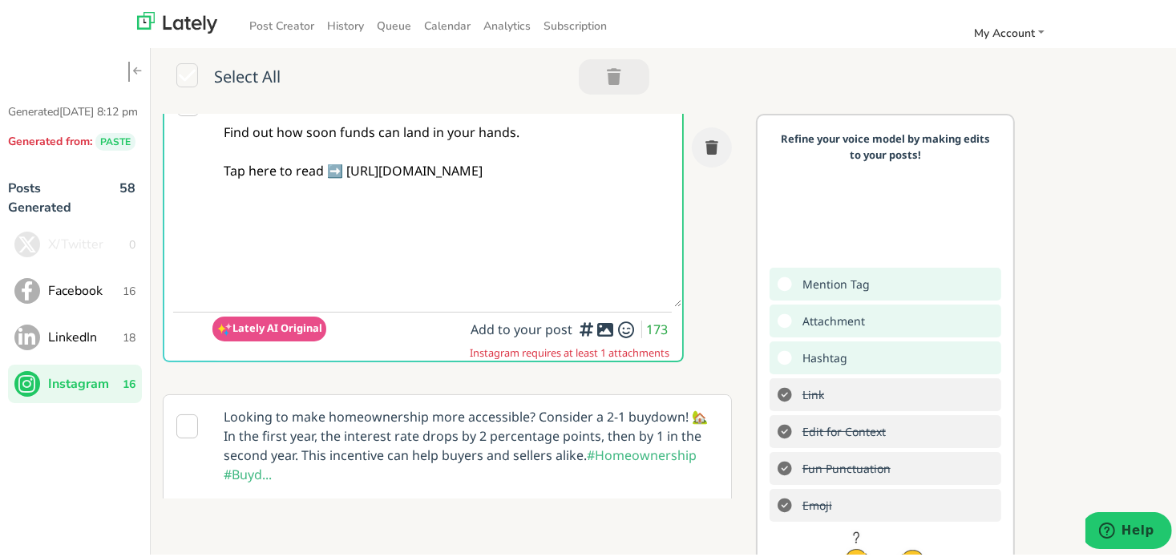
scroll to position [80, 0]
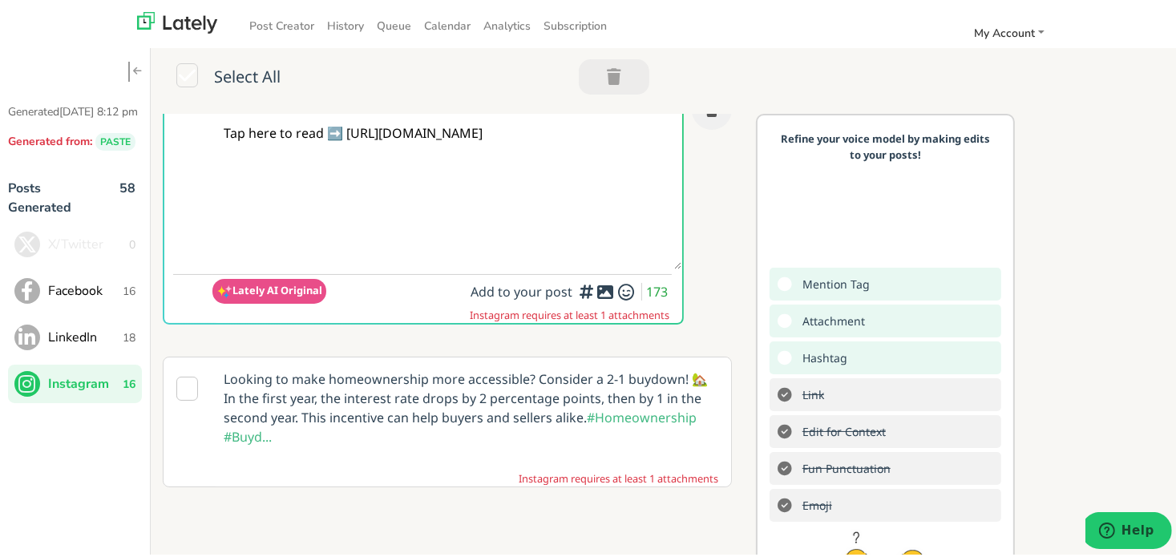
type textarea "😩 Tired of the wait when applying for a bank statement mortgage? Find out how s…"
click at [540, 345] on div "😩 Tired of the wait when applying for a bank statement mortgage? Find out how s…" at bounding box center [453, 303] width 605 height 385
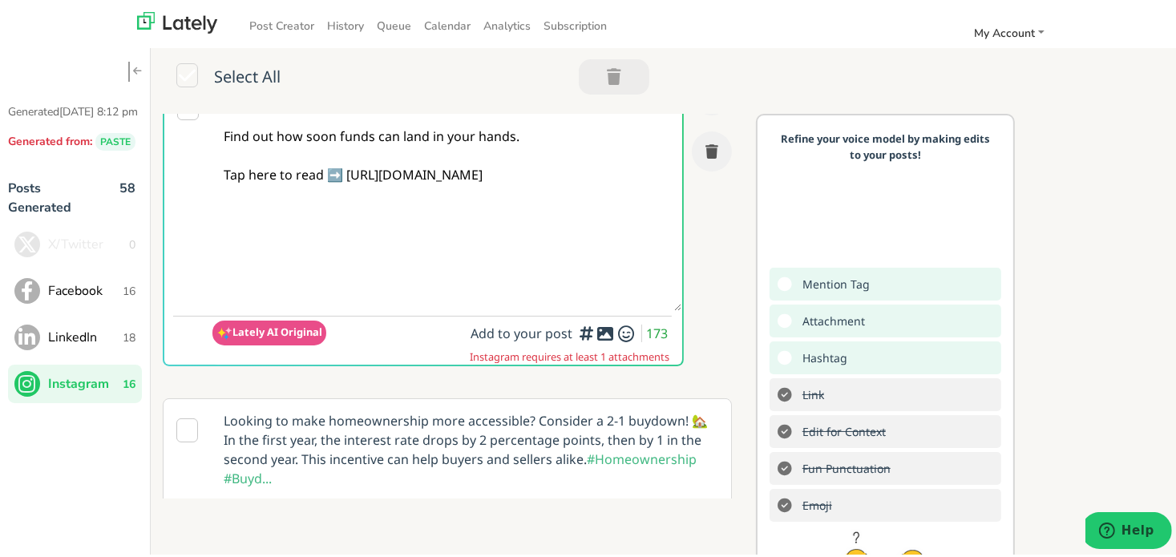
scroll to position [0, 0]
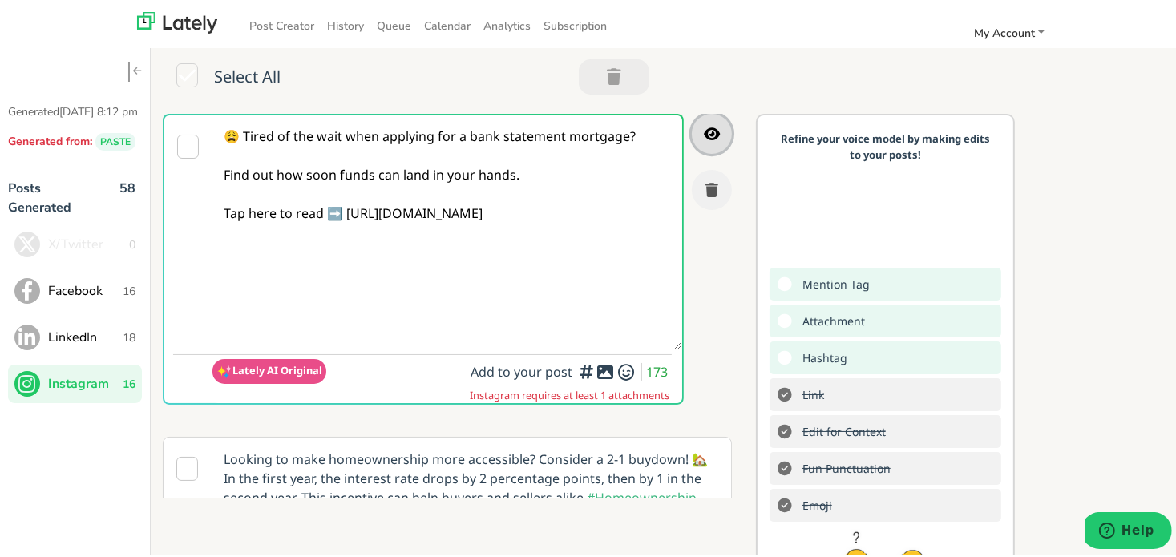
click at [704, 128] on icon "button" at bounding box center [712, 130] width 16 height 14
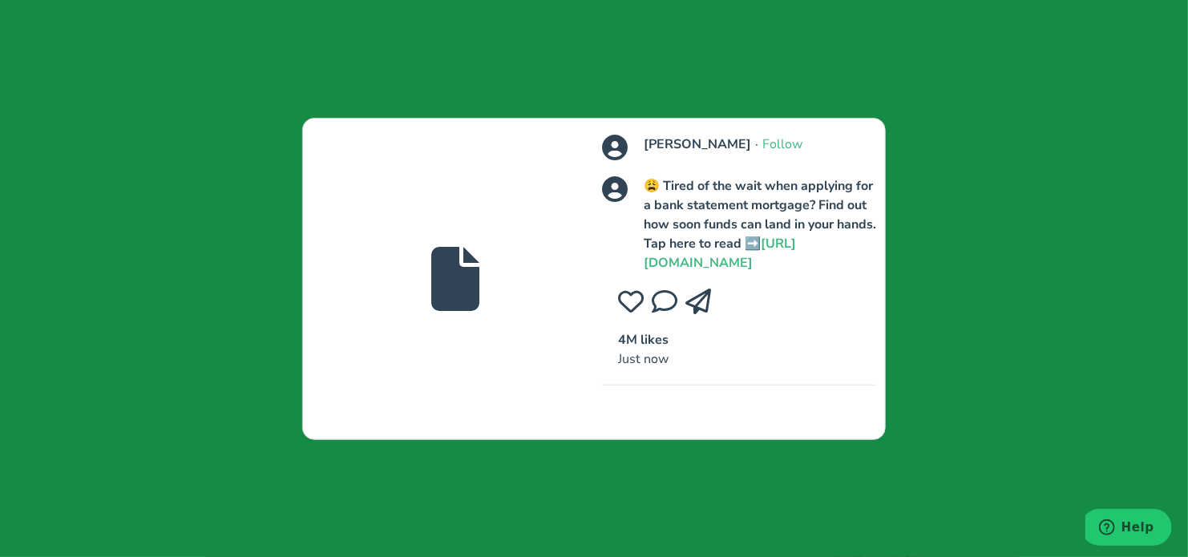
click at [1008, 282] on div "[PERSON_NAME] · Follow 😩 Tired of the wait when applying for a bank statement m…" at bounding box center [594, 278] width 1188 height 557
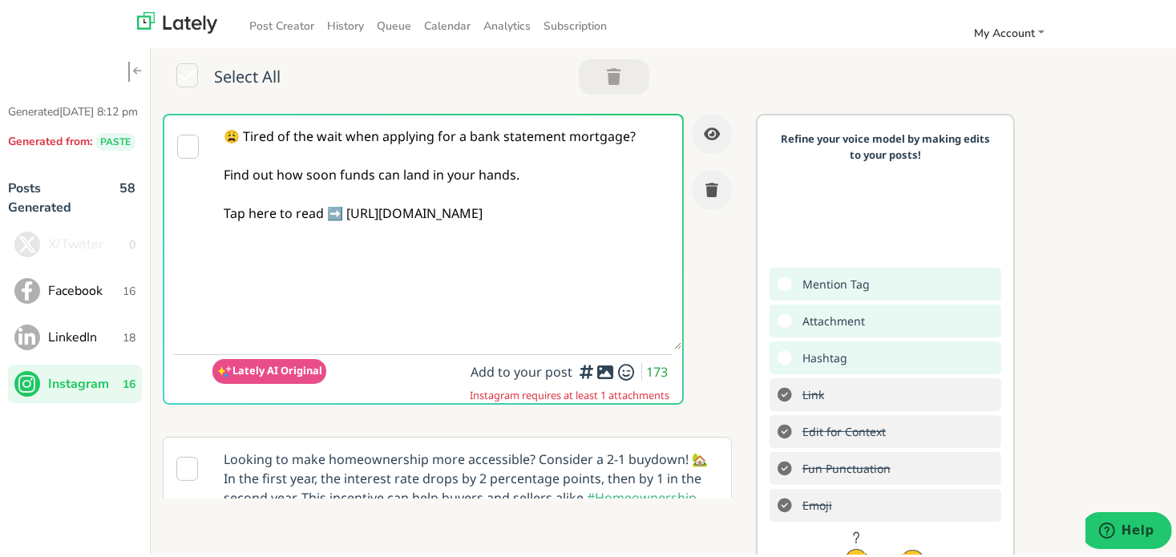
click at [86, 344] on span "LinkedIn" at bounding box center [85, 334] width 75 height 19
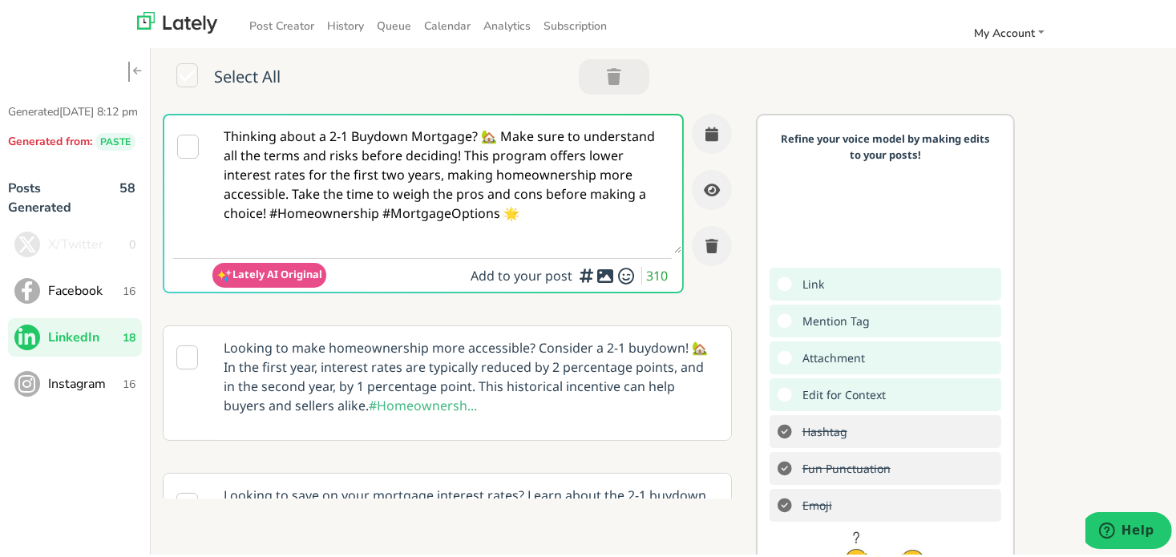
click at [87, 390] on span "Instagram" at bounding box center [85, 380] width 75 height 19
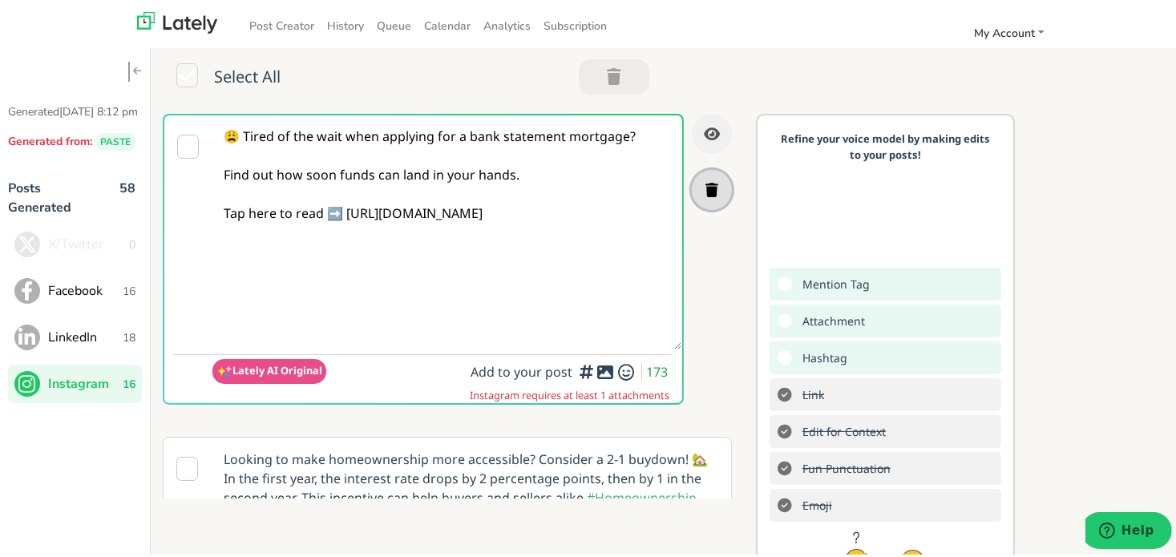
click at [705, 188] on icon "button" at bounding box center [711, 187] width 13 height 14
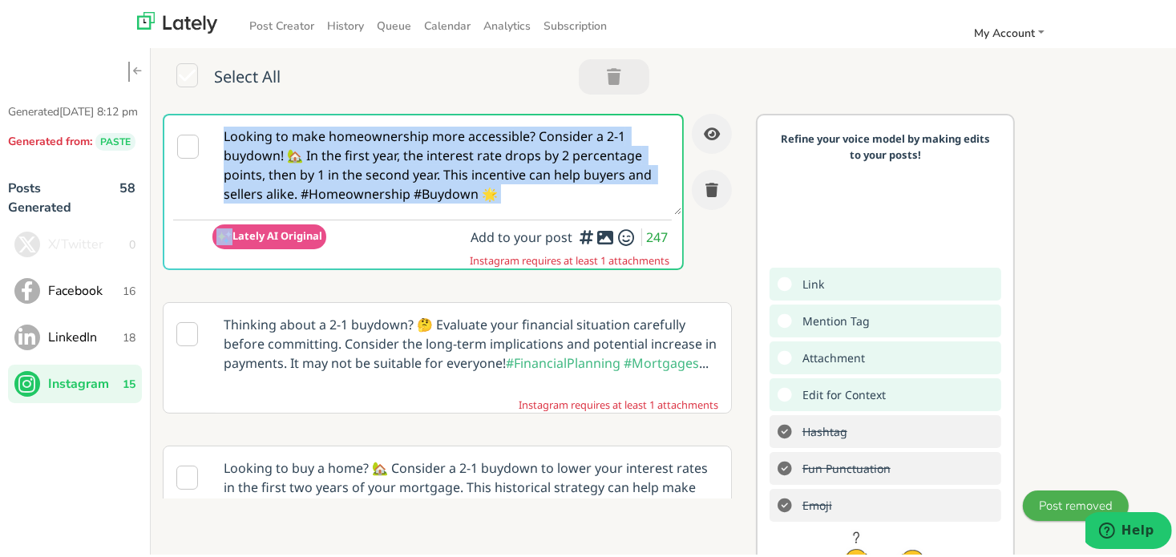
drag, startPoint x: 556, startPoint y: 216, endPoint x: 329, endPoint y: 102, distance: 253.1
click at [329, 102] on div "Select All Looking to make homeownership more accessible? Consider a 2-1 buydow…" at bounding box center [669, 375] width 1037 height 662
click at [93, 344] on span "LinkedIn" at bounding box center [85, 334] width 75 height 19
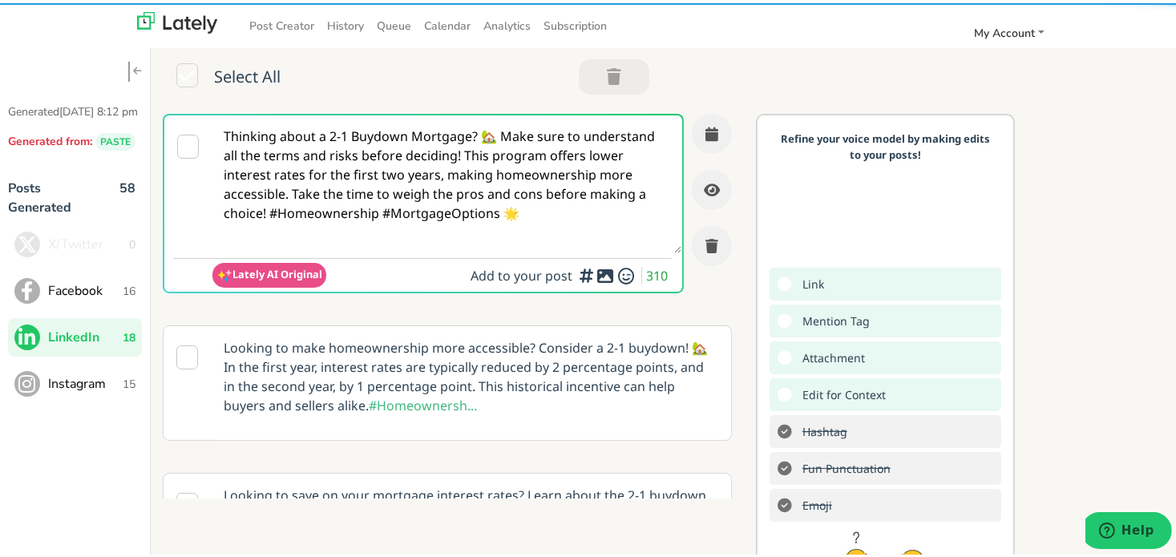
click at [93, 344] on span "LinkedIn" at bounding box center [85, 334] width 75 height 19
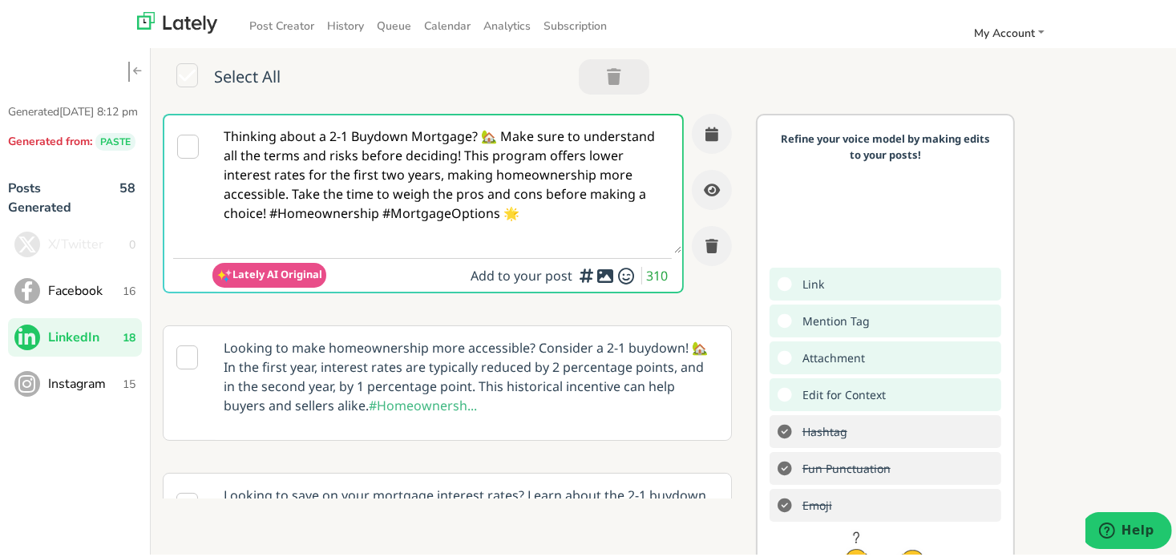
click at [96, 400] on button "Instagram 15" at bounding box center [75, 381] width 134 height 38
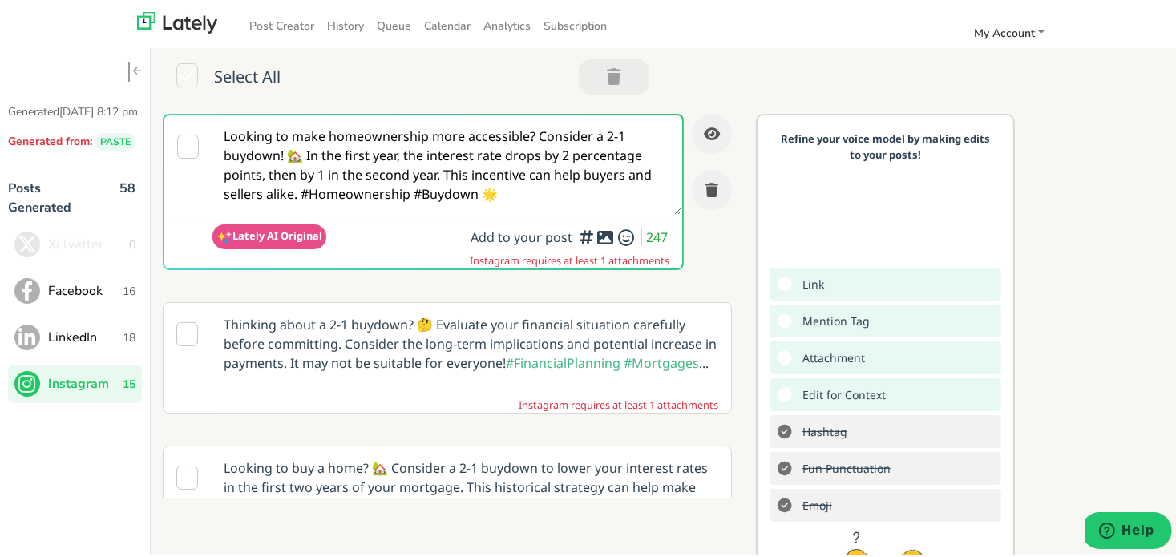
click at [71, 307] on button "Facebook 16" at bounding box center [75, 288] width 134 height 38
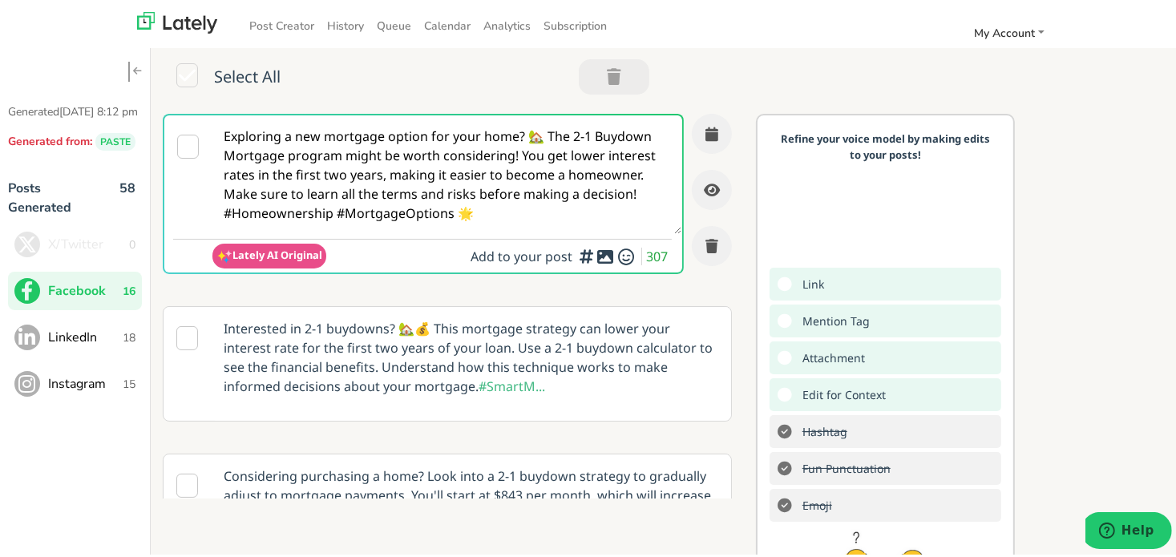
click at [304, 174] on textarea "Exploring a new mortgage option for your home? 🏡 The 2-1 Buydown Mortgage progr…" at bounding box center [446, 171] width 469 height 119
paste textarea ""Self-employed and stuck without formal income documents? The struggle is real.…"
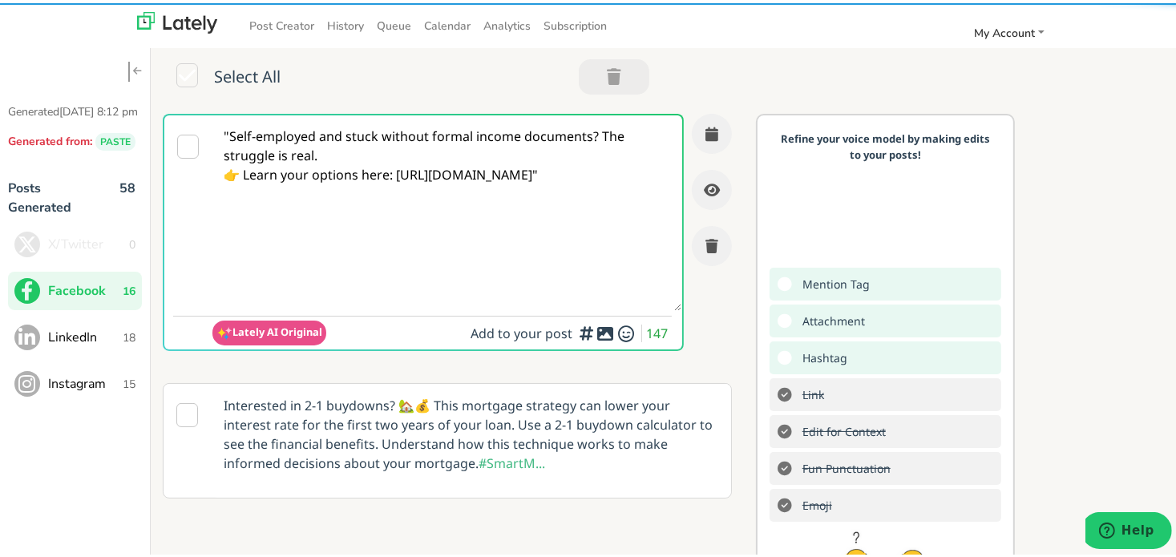
click at [233, 134] on textarea ""Self-employed and stuck without formal income documents? The struggle is real.…" at bounding box center [446, 210] width 469 height 196
click at [228, 136] on textarea ""Self-employed and stuck without formal income documents? The struggle is real.…" at bounding box center [446, 210] width 469 height 196
click at [330, 153] on textarea "Self-employed and stuck without formal income documents? The struggle is real. …" at bounding box center [446, 210] width 469 height 196
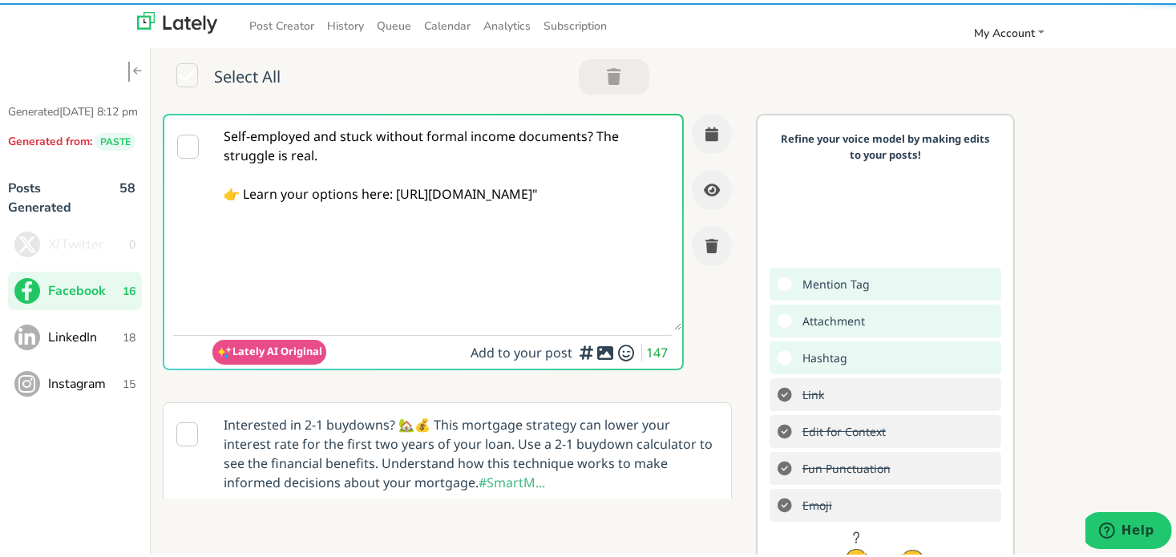
click at [442, 195] on textarea "Self-employed and stuck without formal income documents? The struggle is real. …" at bounding box center [446, 219] width 469 height 215
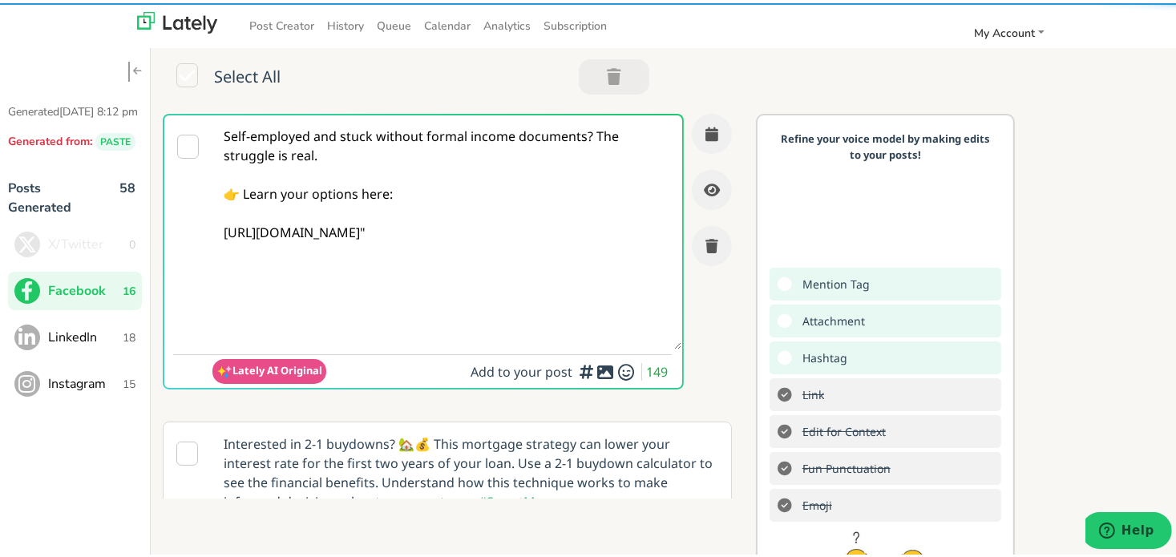
click at [593, 134] on textarea "Self-employed and stuck without formal income documents? The struggle is real. …" at bounding box center [446, 229] width 469 height 234
click at [587, 134] on textarea "Self-employed and stuck without formal income documents? The struggle is real. …" at bounding box center [446, 229] width 469 height 234
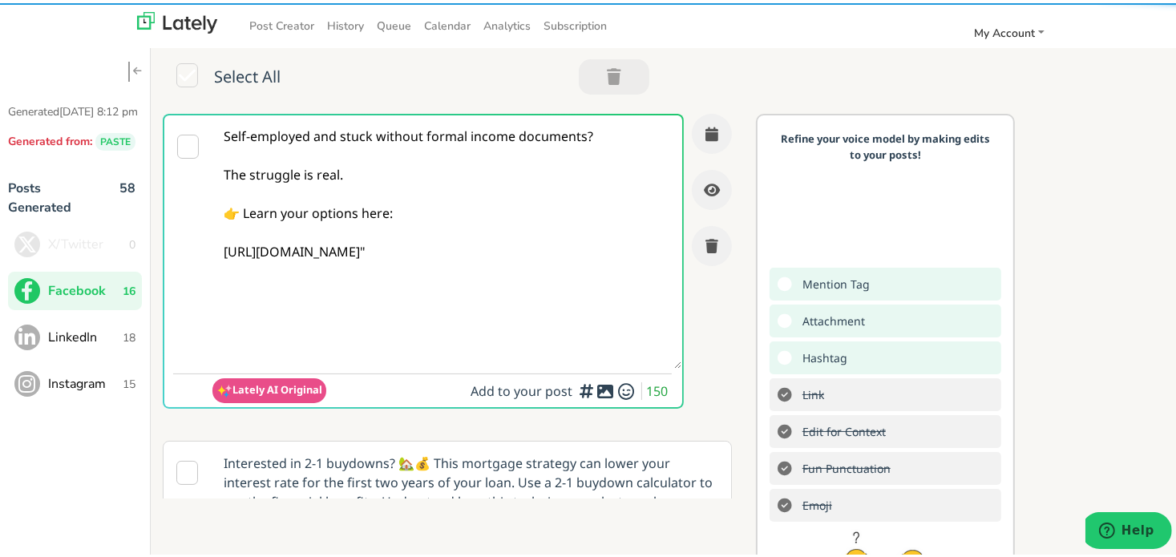
click at [336, 240] on textarea "Self-employed and stuck without formal income documents? The struggle is real. …" at bounding box center [446, 238] width 469 height 253
click at [400, 261] on textarea "Self-employed and stuck without formal income documents? The struggle is real. …" at bounding box center [446, 238] width 469 height 253
drag, startPoint x: 562, startPoint y: 280, endPoint x: 400, endPoint y: 243, distance: 166.1
click at [372, 234] on textarea "Self-employed and stuck without formal income documents? The struggle is real. …" at bounding box center [446, 238] width 469 height 253
click at [554, 285] on textarea "Self-employed and stuck without formal income documents? The struggle is real. …" at bounding box center [446, 238] width 469 height 253
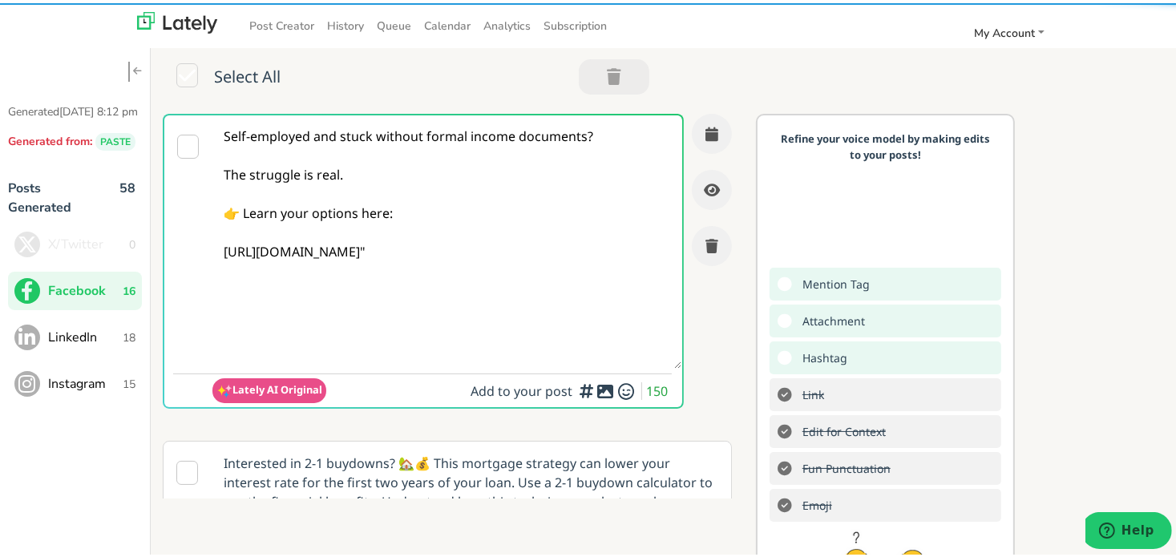
click at [500, 269] on textarea "Self-employed and stuck without formal income documents? The struggle is real. …" at bounding box center [446, 238] width 469 height 253
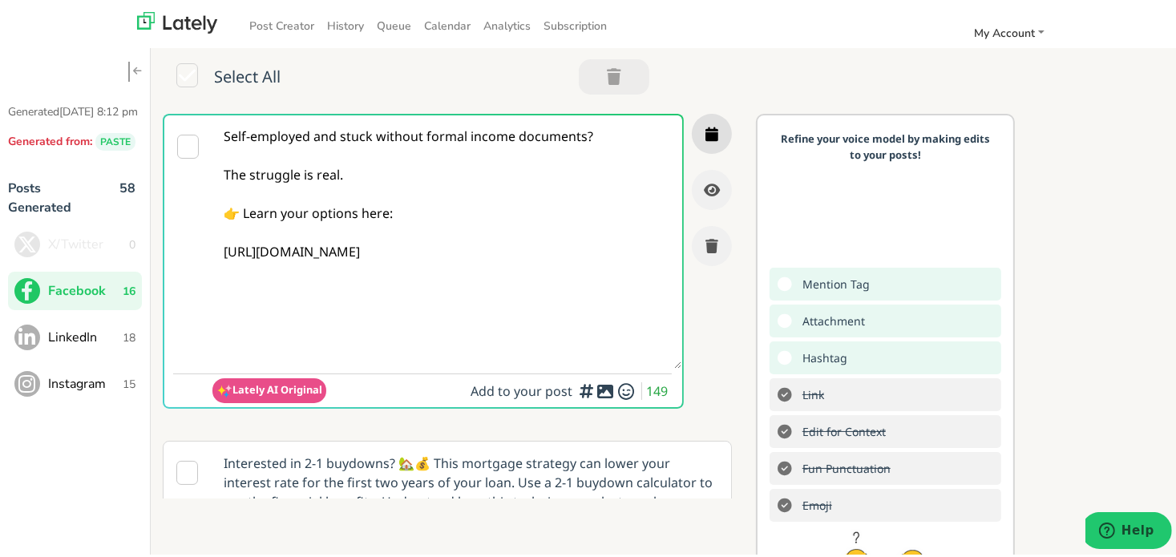
type textarea "Self-employed and stuck without formal income documents? The struggle is real. …"
click at [696, 149] on button "button" at bounding box center [712, 131] width 40 height 40
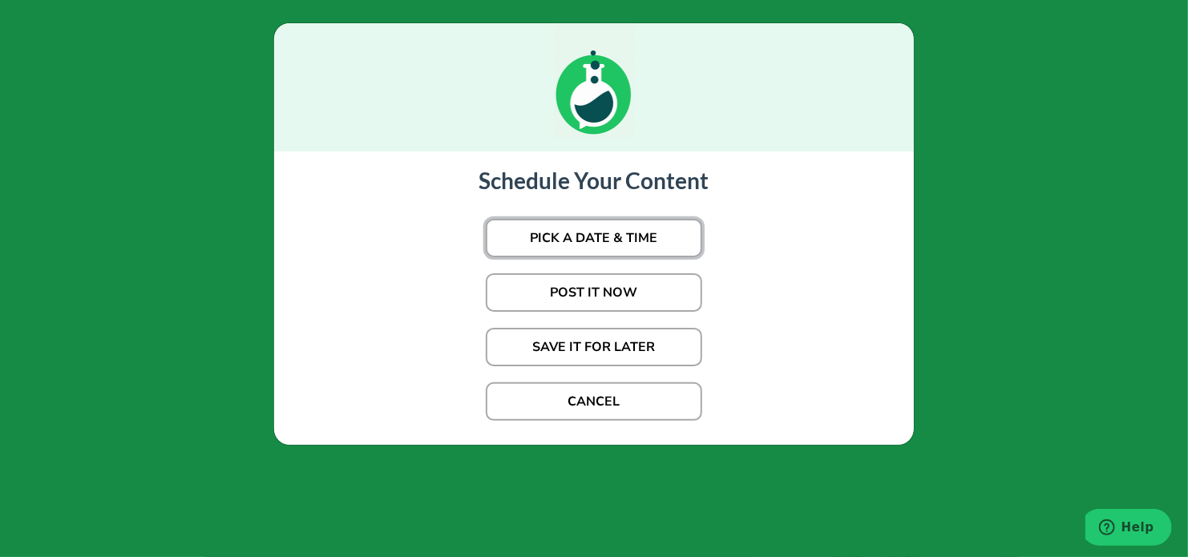
click at [600, 236] on button "PICK A DATE & TIME" at bounding box center [594, 238] width 216 height 38
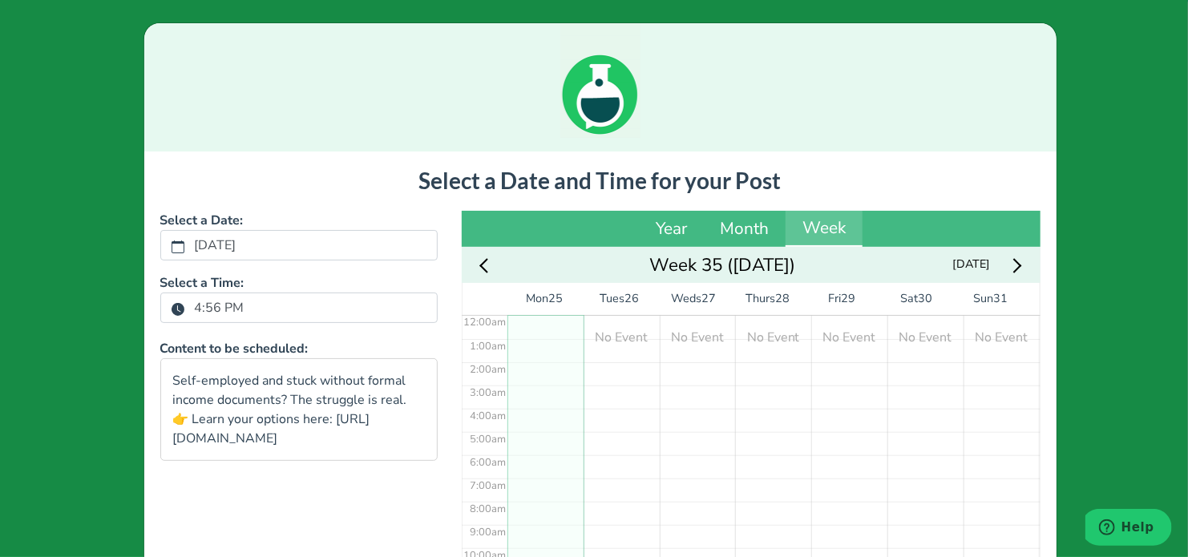
click at [196, 308] on label "4:56 PM" at bounding box center [219, 307] width 69 height 27
click at [185, 308] on button "4:56 PM" at bounding box center [178, 308] width 14 height 21
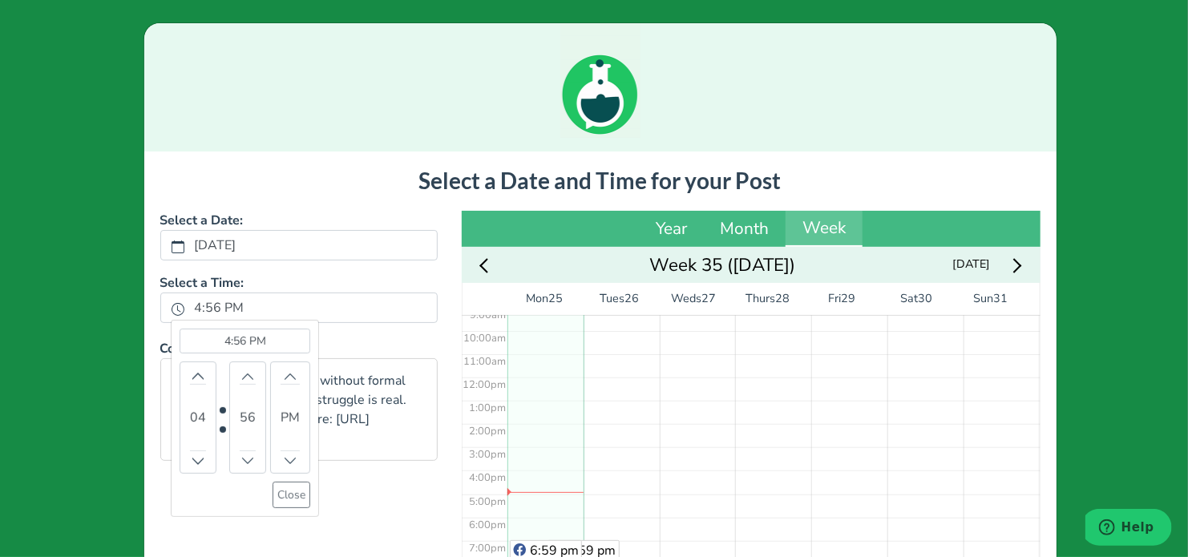
scroll to position [223, 0]
click at [192, 377] on icon "chevron up" at bounding box center [197, 375] width 11 height 11
click at [242, 378] on icon "chevron up" at bounding box center [247, 375] width 11 height 11
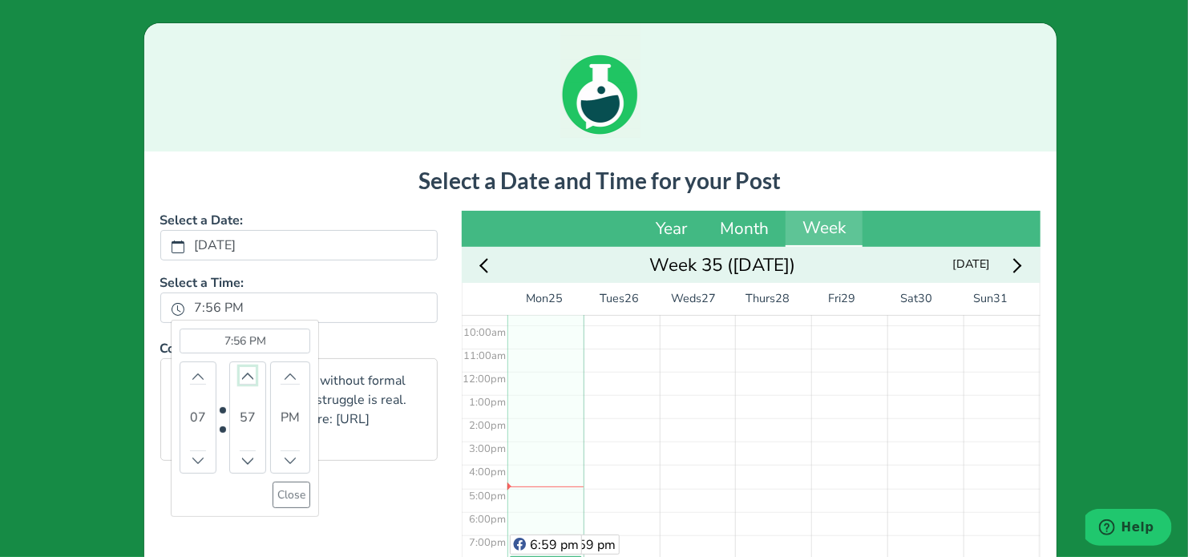
click at [240, 378] on icon "chevron up" at bounding box center [247, 376] width 14 height 7
click at [287, 500] on button "Close" at bounding box center [292, 495] width 38 height 26
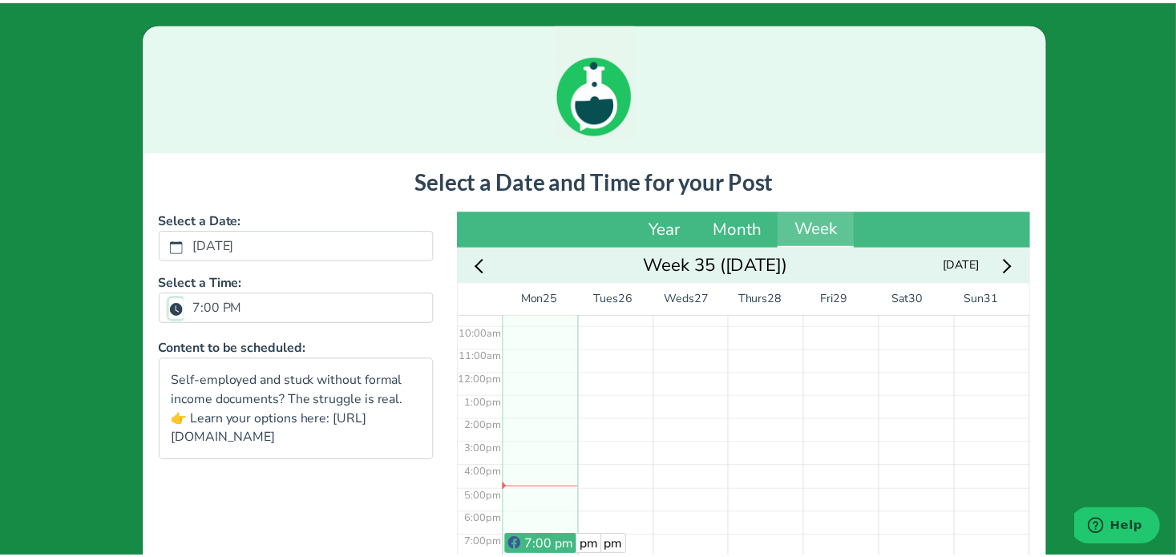
scroll to position [254, 0]
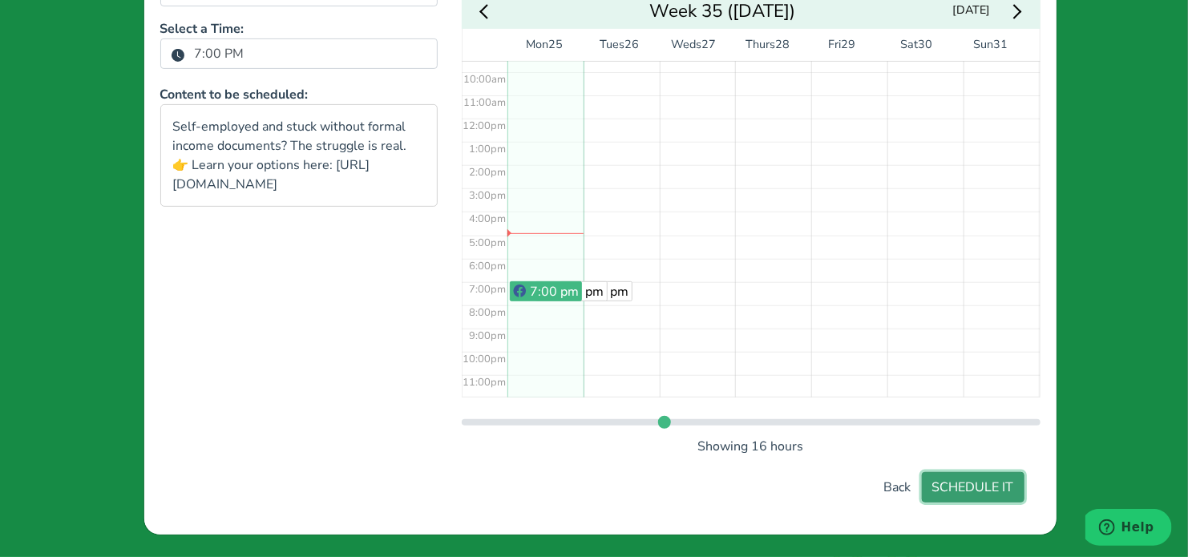
click at [980, 483] on button "SCHEDULE IT" at bounding box center [973, 487] width 103 height 30
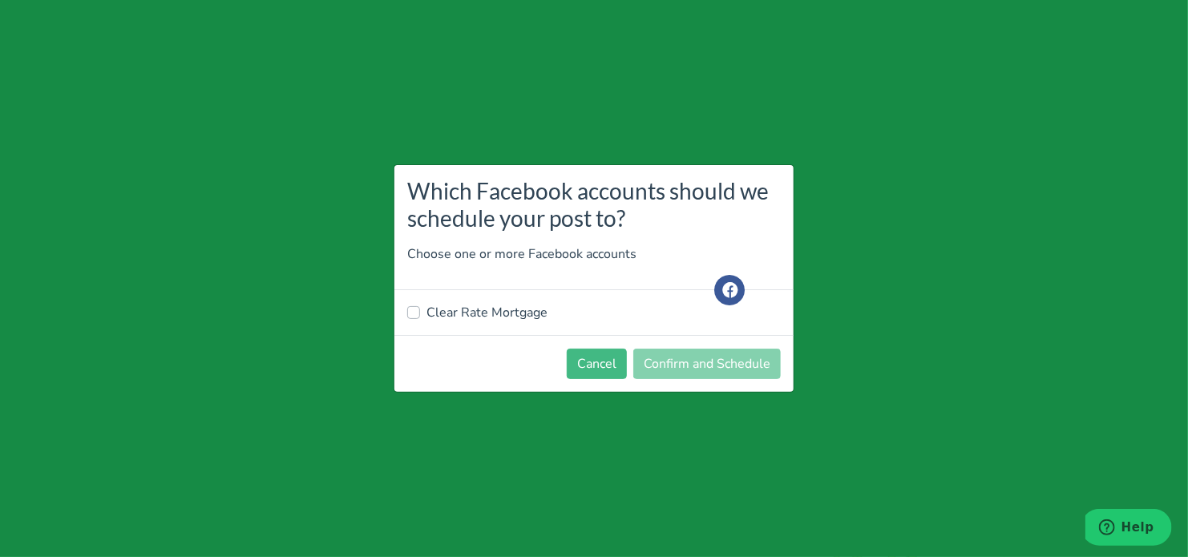
click at [459, 311] on label "Clear Rate Mortgage" at bounding box center [486, 312] width 121 height 19
click at [420, 311] on input "Clear Rate Mortgage" at bounding box center [413, 311] width 13 height 16
checkbox input "true"
click at [661, 368] on button "Confirm and Schedule" at bounding box center [706, 364] width 147 height 30
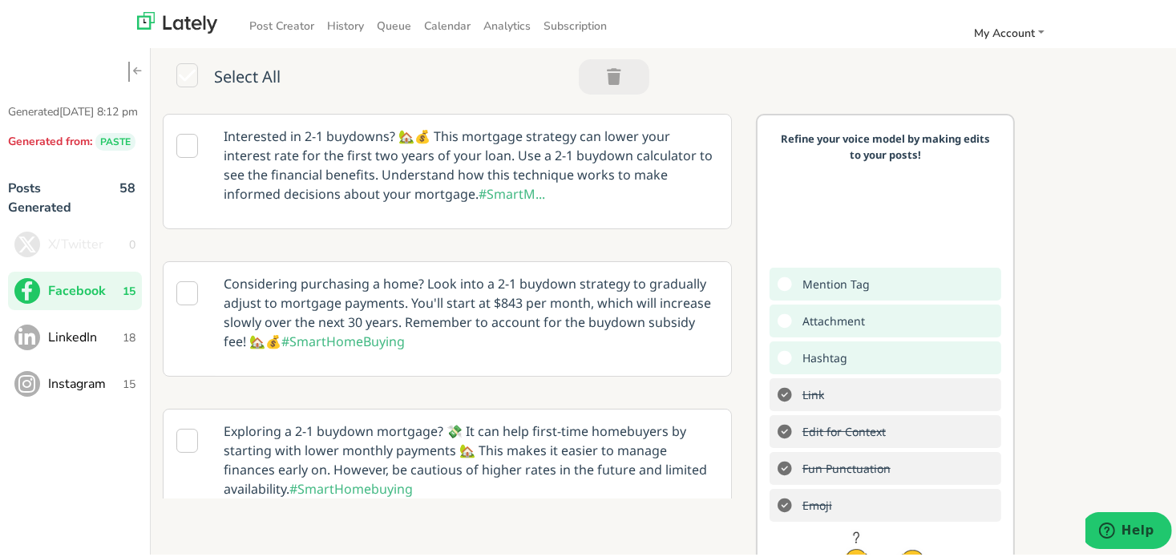
click at [98, 344] on span "LinkedIn" at bounding box center [85, 334] width 75 height 19
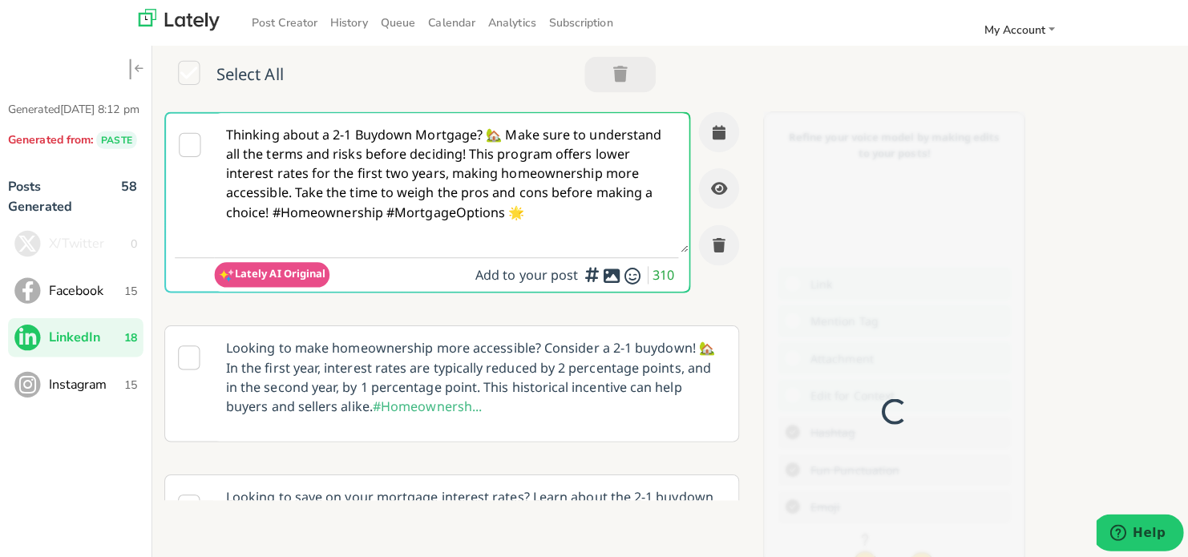
scroll to position [0, 0]
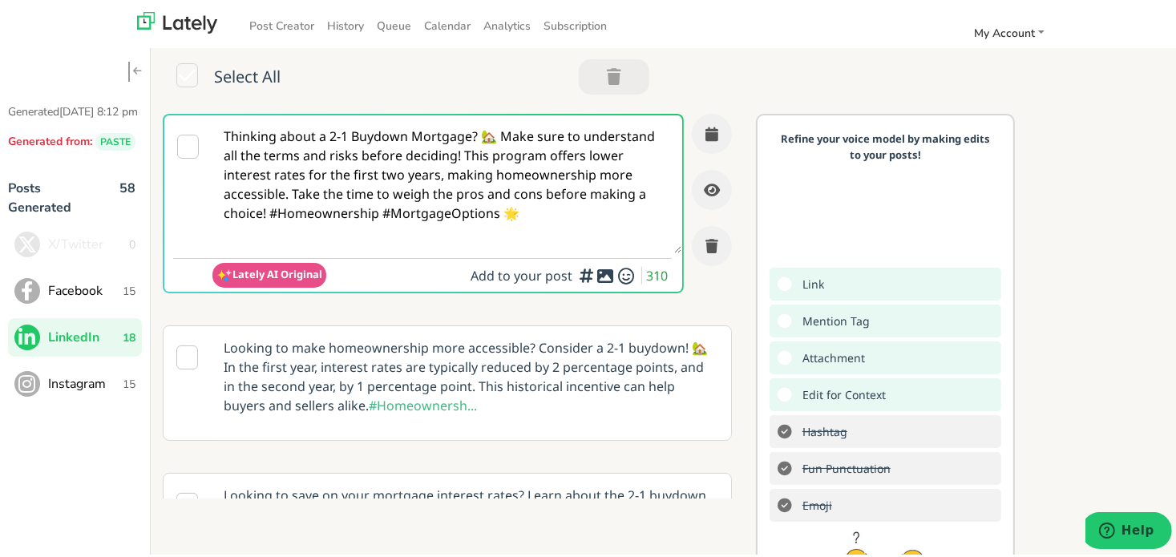
click at [215, 147] on textarea "Thinking about a 2-1 Buydown Mortgage? 🏡 Make sure to understand all the terms …" at bounding box center [446, 181] width 469 height 138
paste textarea "Being self-employed doesn’t have to mean giving up on financing just because yo…"
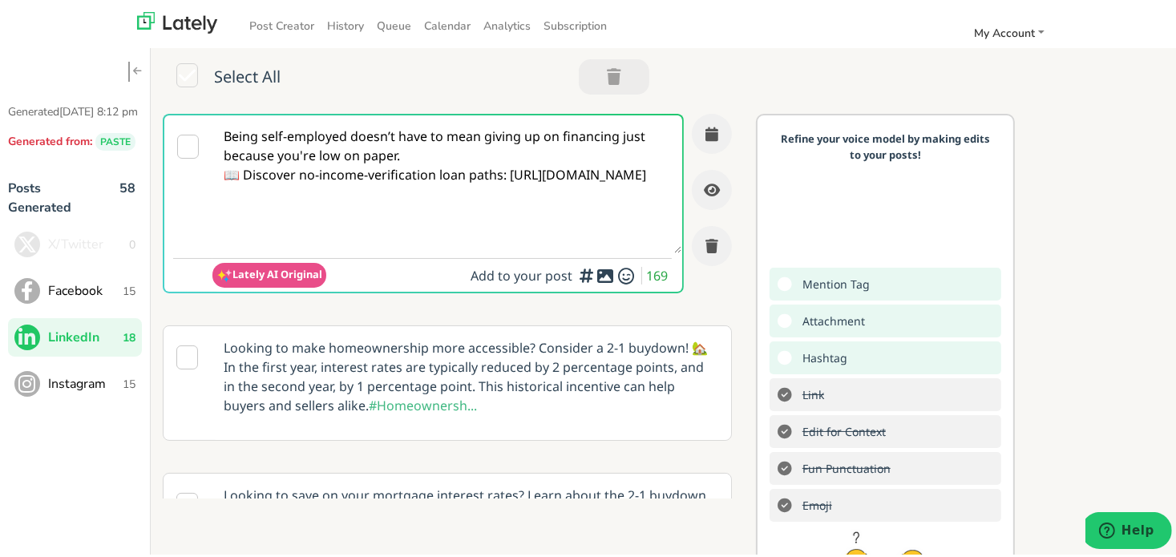
click at [426, 154] on textarea "Being self-employed doesn’t have to mean giving up on financing just because yo…" at bounding box center [446, 181] width 469 height 138
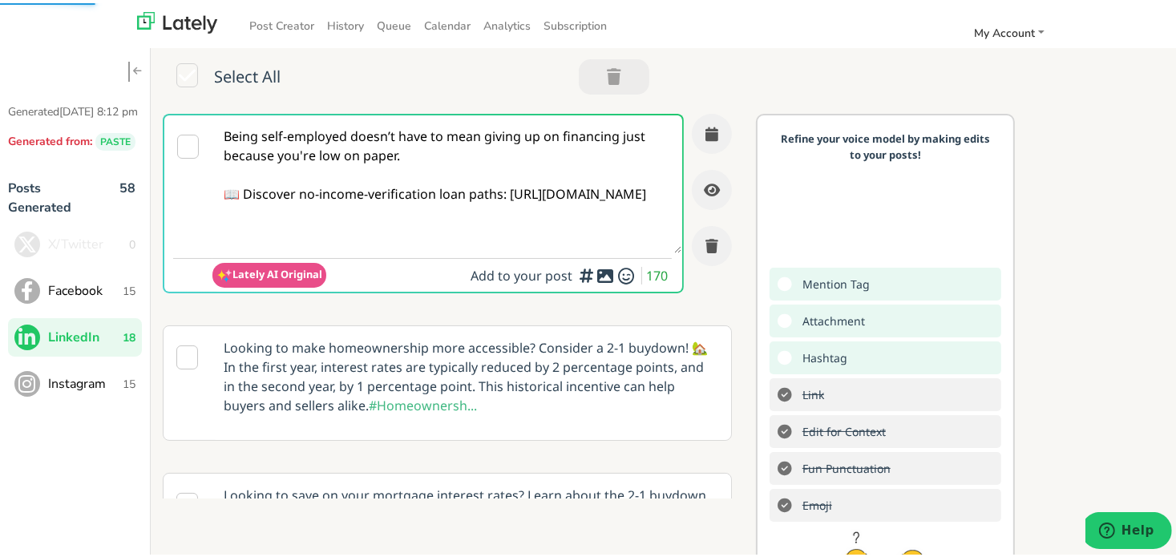
click at [519, 188] on textarea "Being self-employed doesn’t have to mean giving up on financing just because yo…" at bounding box center [446, 181] width 469 height 138
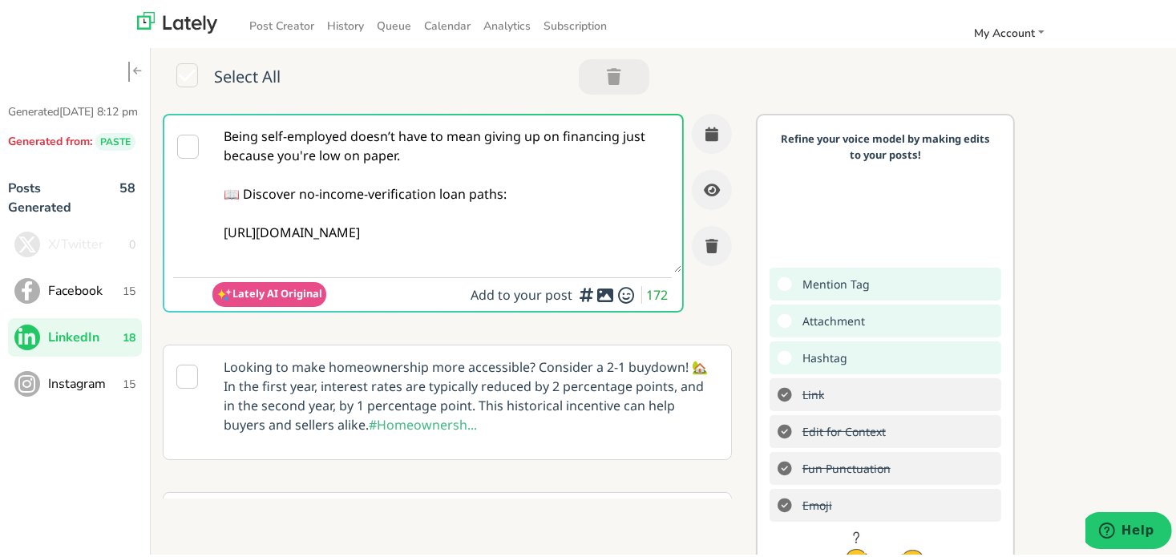
click at [546, 197] on textarea "Being self-employed doesn’t have to mean giving up on financing just because yo…" at bounding box center [446, 190] width 469 height 157
type textarea "Being self-employed doesn’t have to mean giving up on financing just because yo…"
click at [705, 136] on icon "button" at bounding box center [711, 130] width 13 height 14
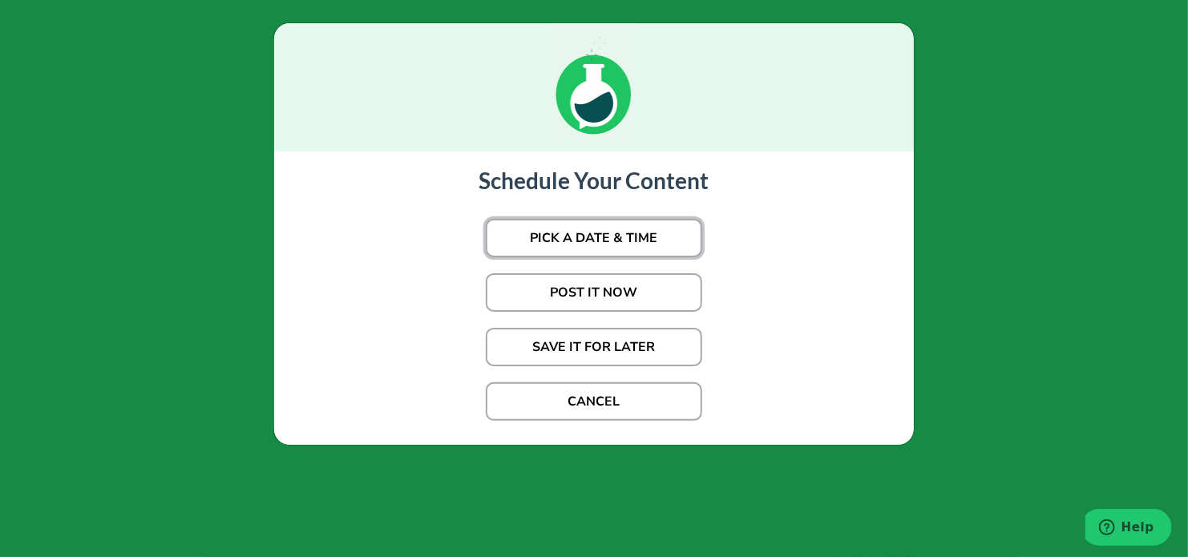
click at [507, 244] on button "PICK A DATE & TIME" at bounding box center [594, 238] width 216 height 38
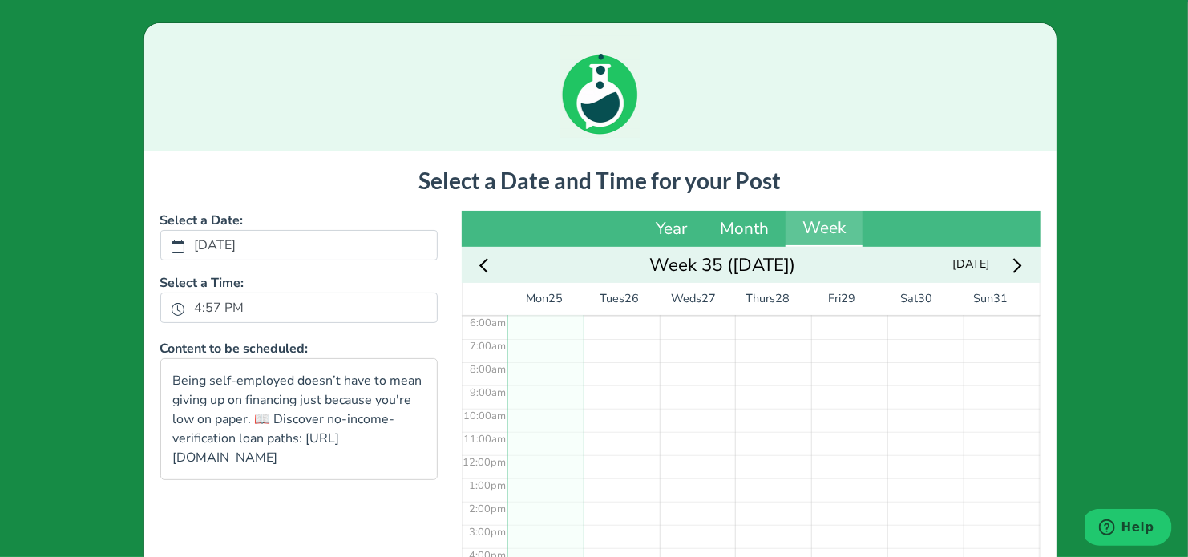
click at [162, 311] on div "4:57 PM" at bounding box center [298, 308] width 277 height 30
click at [172, 311] on icon "clock fill" at bounding box center [178, 309] width 13 height 13
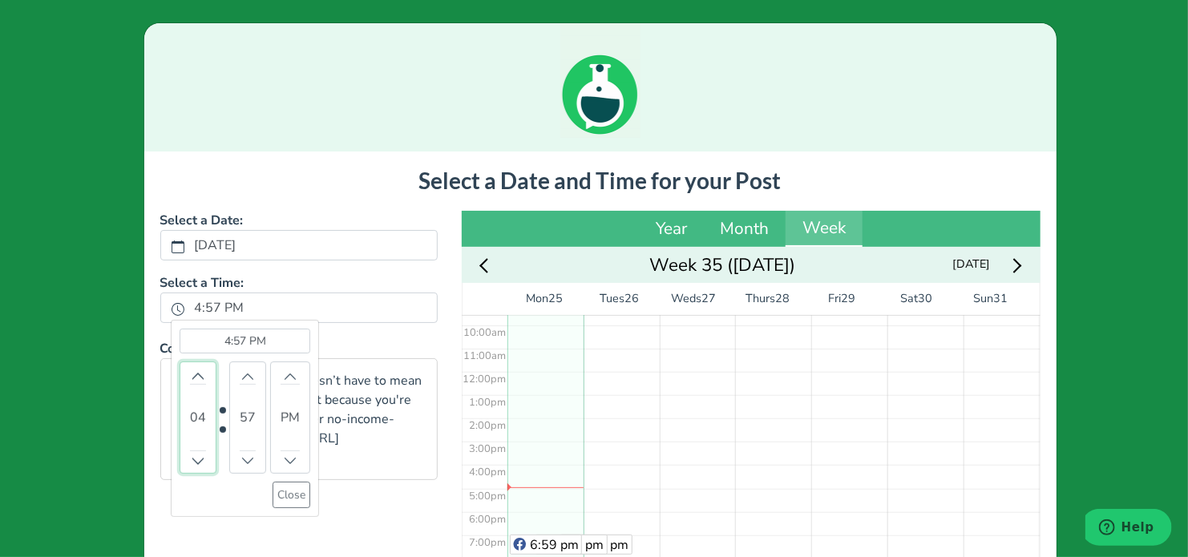
click at [187, 362] on div "04" at bounding box center [198, 418] width 37 height 112
click at [190, 368] on button "Increment" at bounding box center [198, 375] width 16 height 17
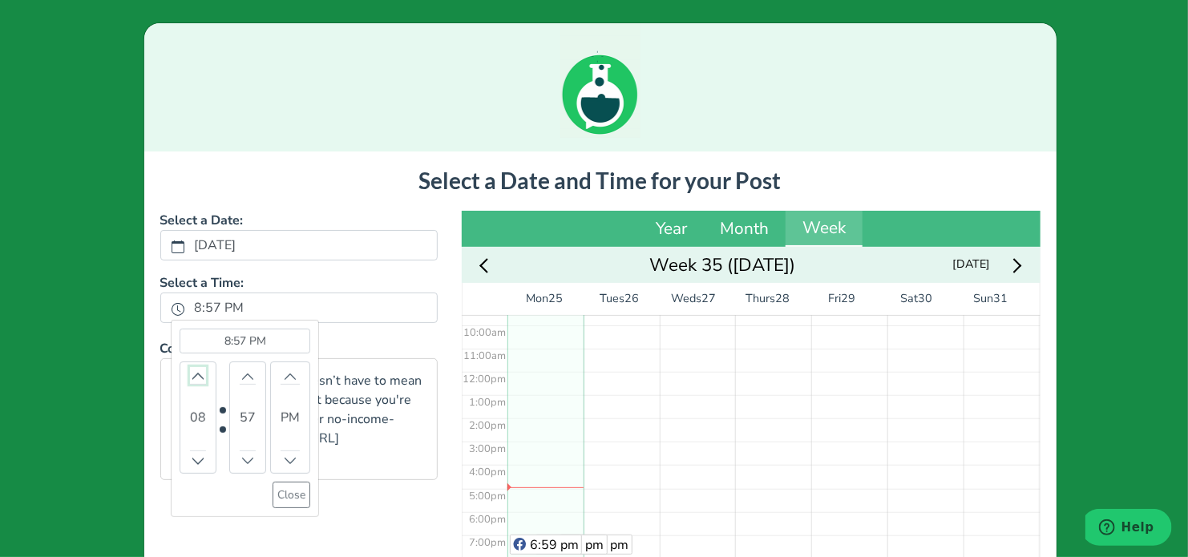
click at [190, 368] on button "Increment" at bounding box center [198, 375] width 16 height 17
click at [242, 379] on icon "chevron up" at bounding box center [247, 375] width 11 height 11
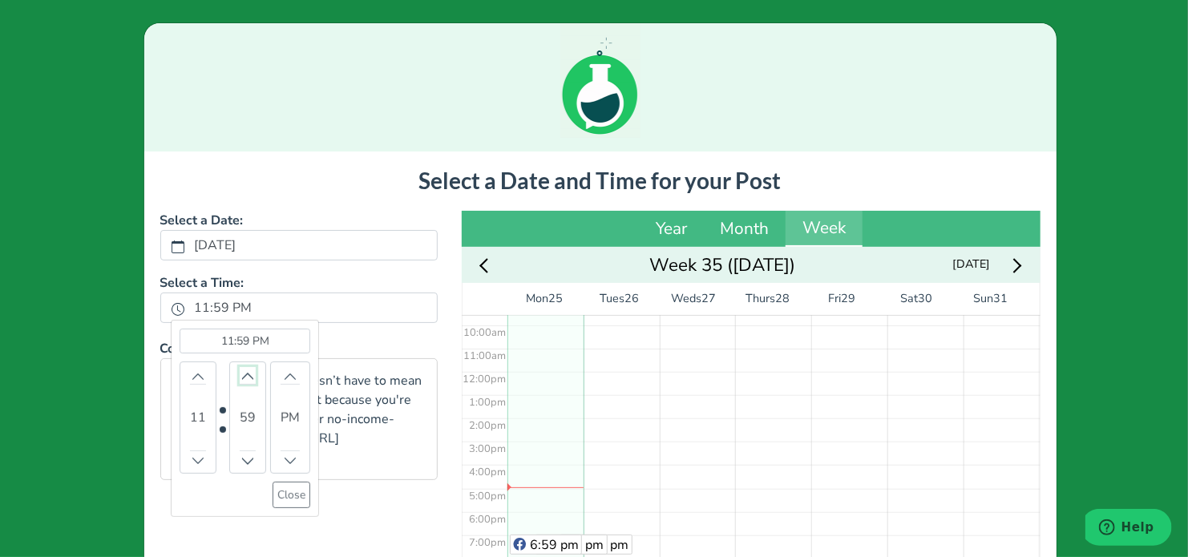
click at [242, 379] on icon "chevron up" at bounding box center [247, 375] width 11 height 11
click at [279, 503] on button "Close" at bounding box center [292, 495] width 38 height 26
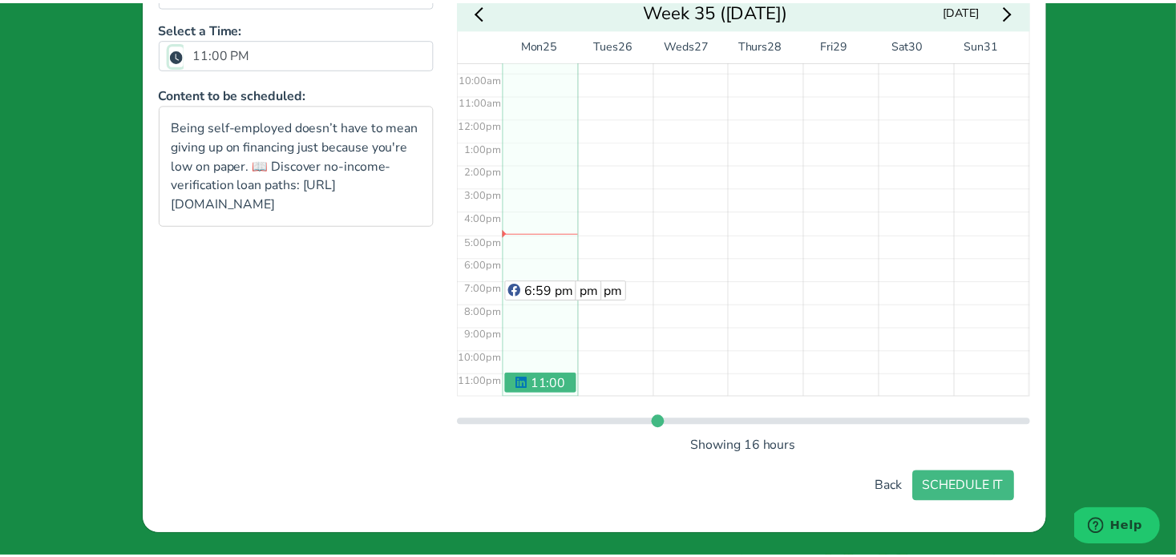
scroll to position [222, 0]
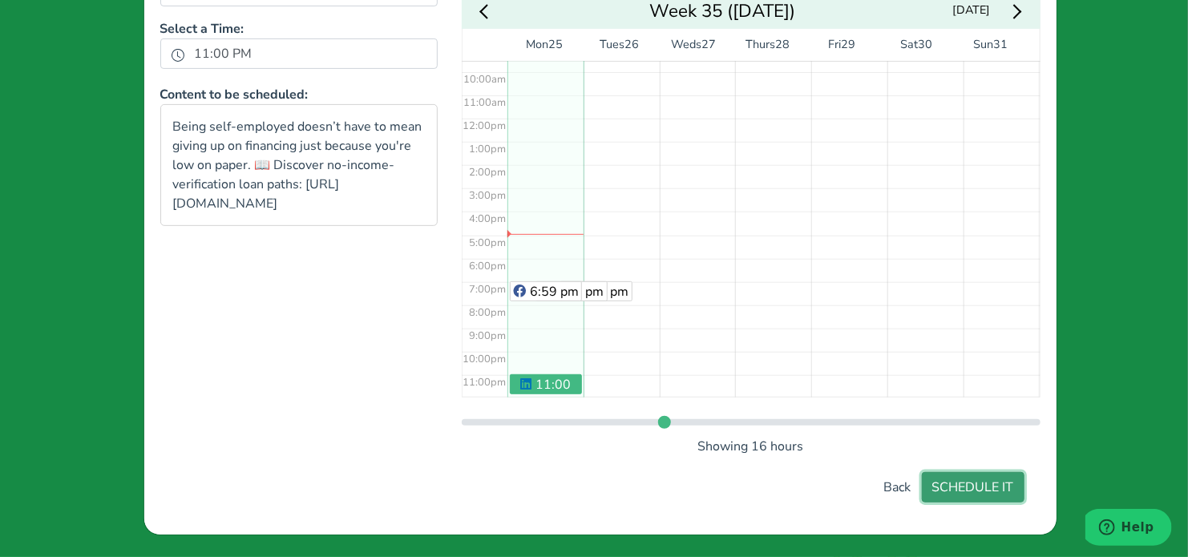
click at [972, 485] on button "SCHEDULE IT" at bounding box center [973, 487] width 103 height 30
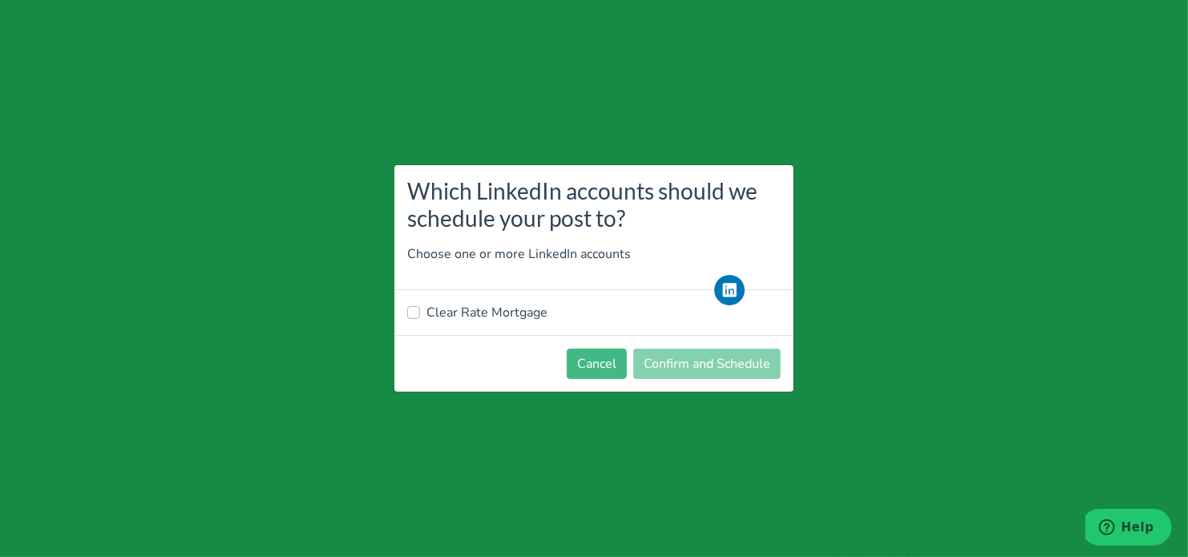
click at [468, 311] on label "Clear Rate Mortgage" at bounding box center [486, 312] width 121 height 19
click at [420, 311] on input "Clear Rate Mortgage" at bounding box center [413, 311] width 13 height 16
checkbox input "true"
click at [674, 362] on button "Confirm and Schedule" at bounding box center [706, 364] width 147 height 30
